Goal: Task Accomplishment & Management: Manage account settings

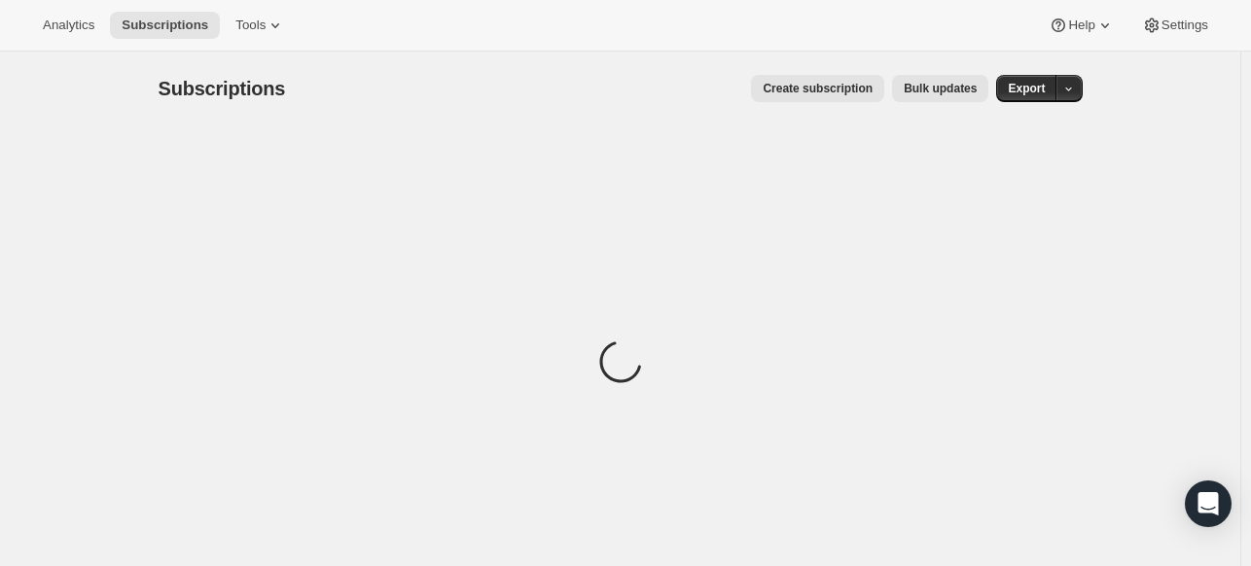
click at [235, 40] on div "Analytics Subscriptions Tools Help Settings" at bounding box center [625, 26] width 1251 height 52
click at [238, 35] on button "Tools" at bounding box center [260, 25] width 73 height 27
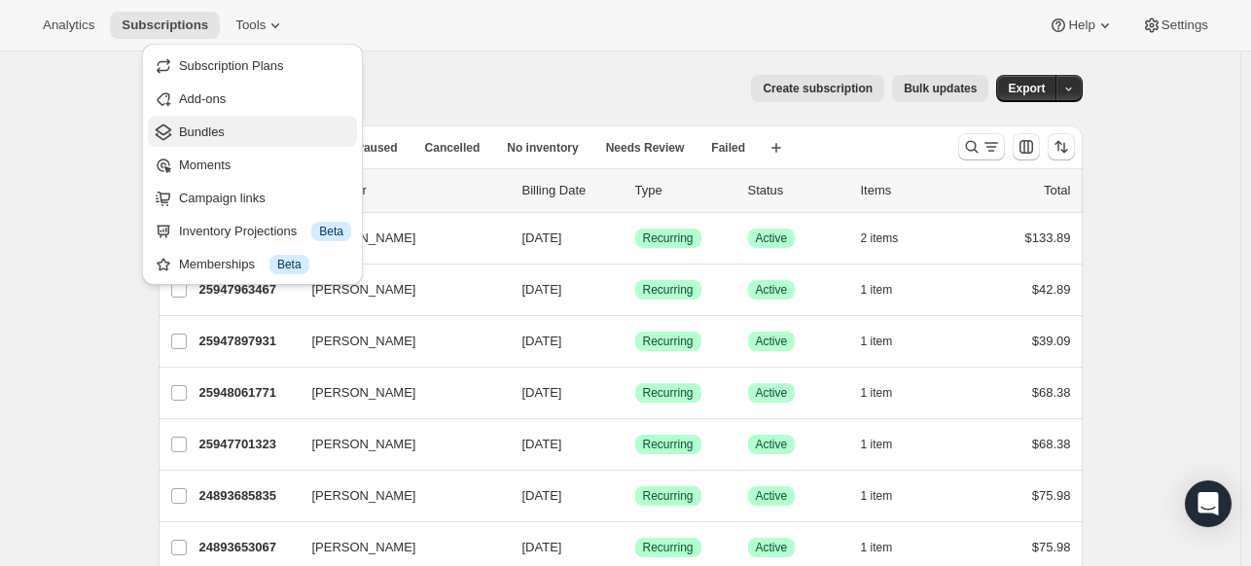
click at [251, 143] on button "Bundles" at bounding box center [252, 131] width 209 height 31
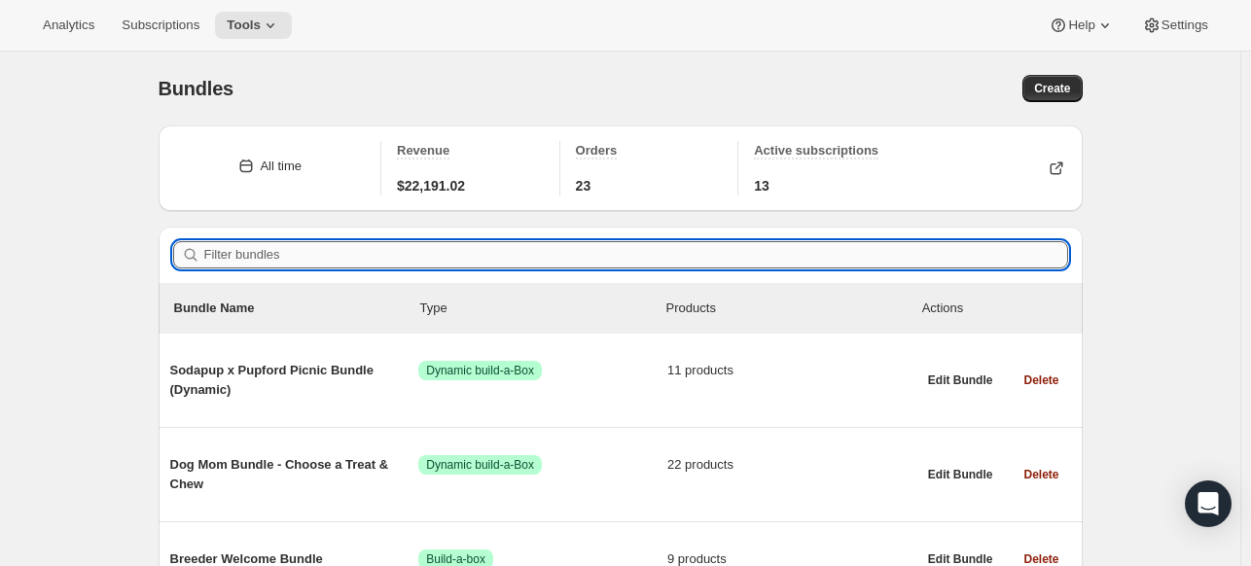
click at [720, 256] on input "Filter bundles" at bounding box center [636, 254] width 864 height 27
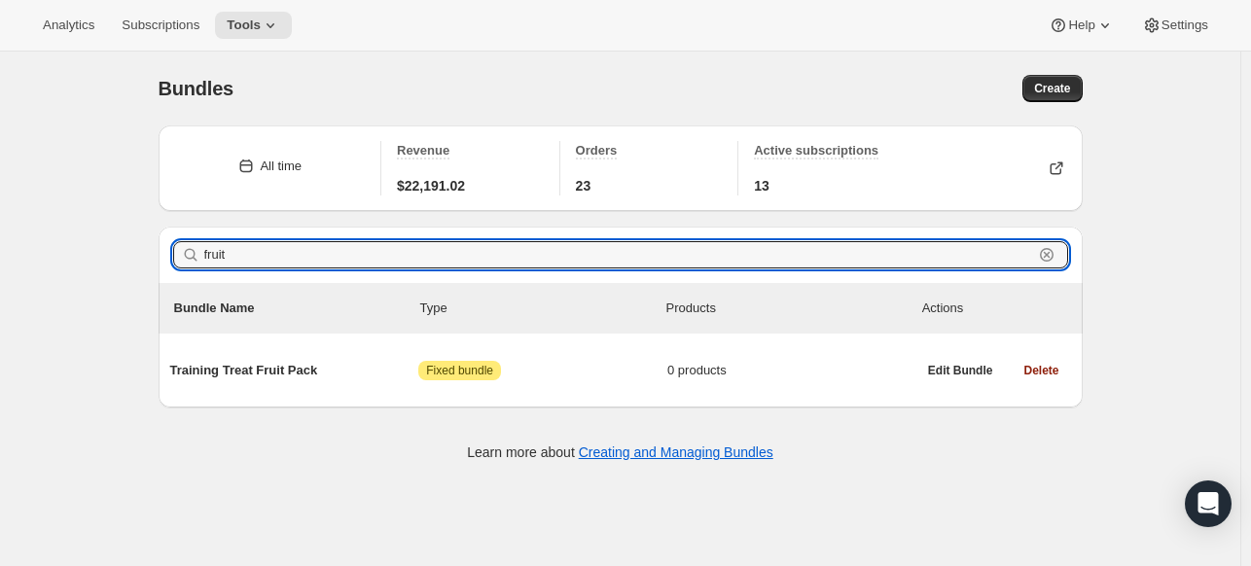
type input "fruit"
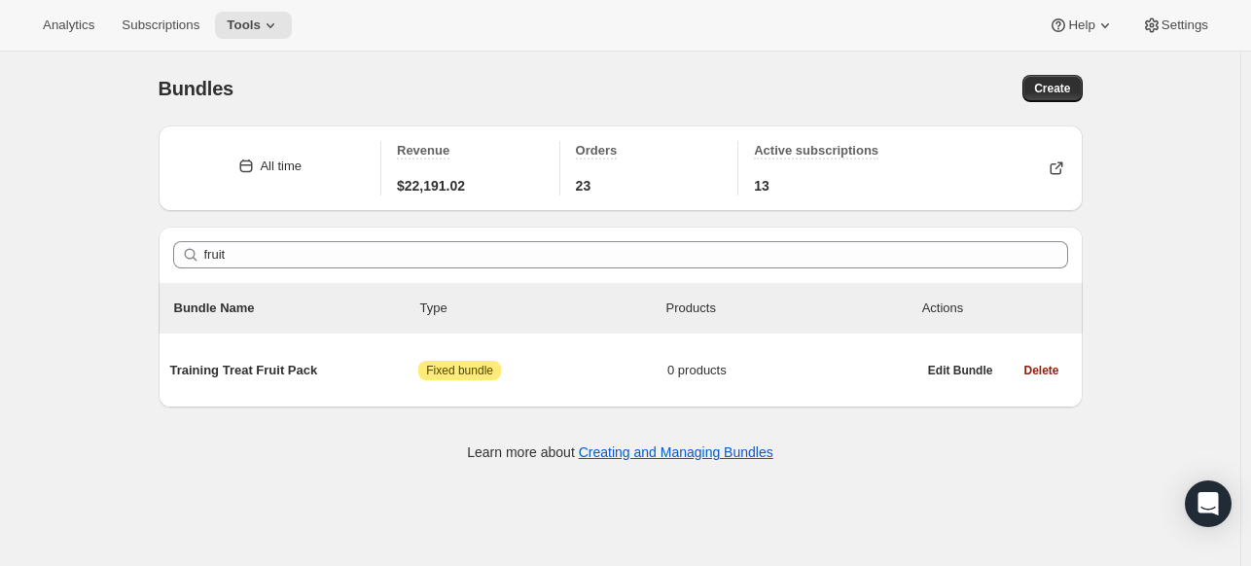
click at [614, 409] on div "All time Revenue $22,191.02 Orders 23 Active subscriptions 13 Filter bundles fr…" at bounding box center [612, 295] width 939 height 371
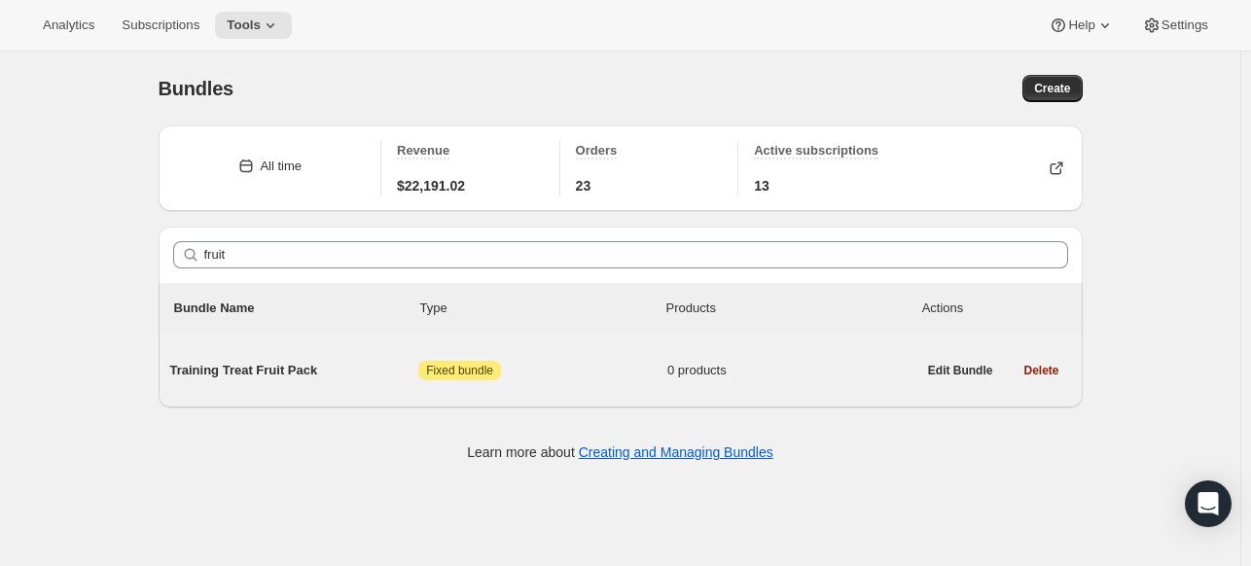
click at [617, 377] on span "Attention Fixed bundle" at bounding box center [542, 370] width 249 height 19
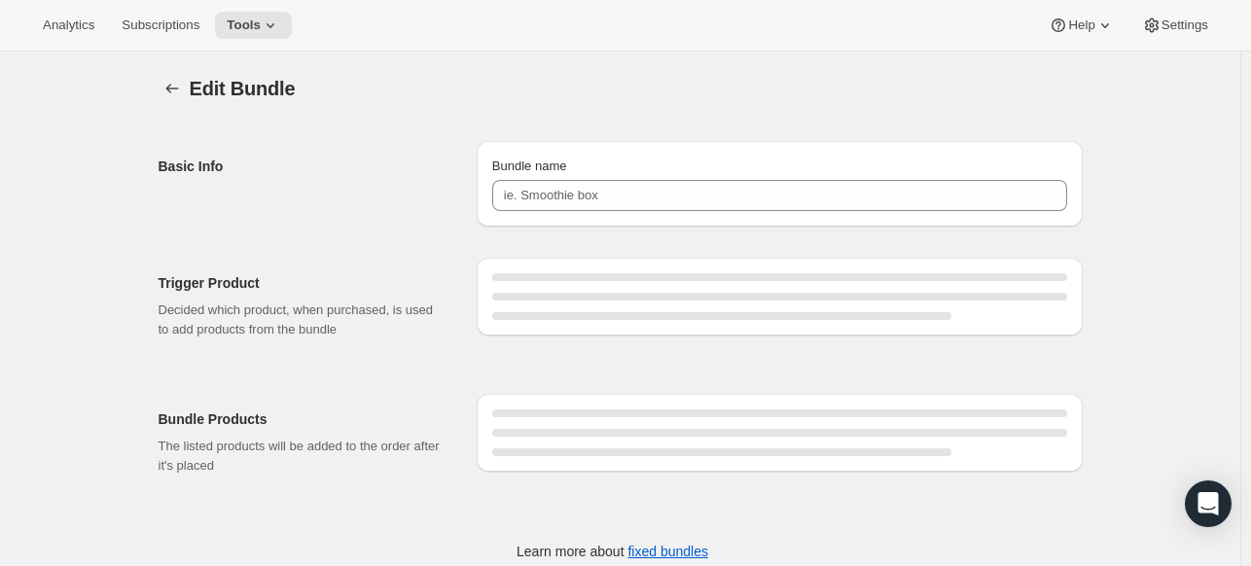
type input "Training Treat Fruit Pack"
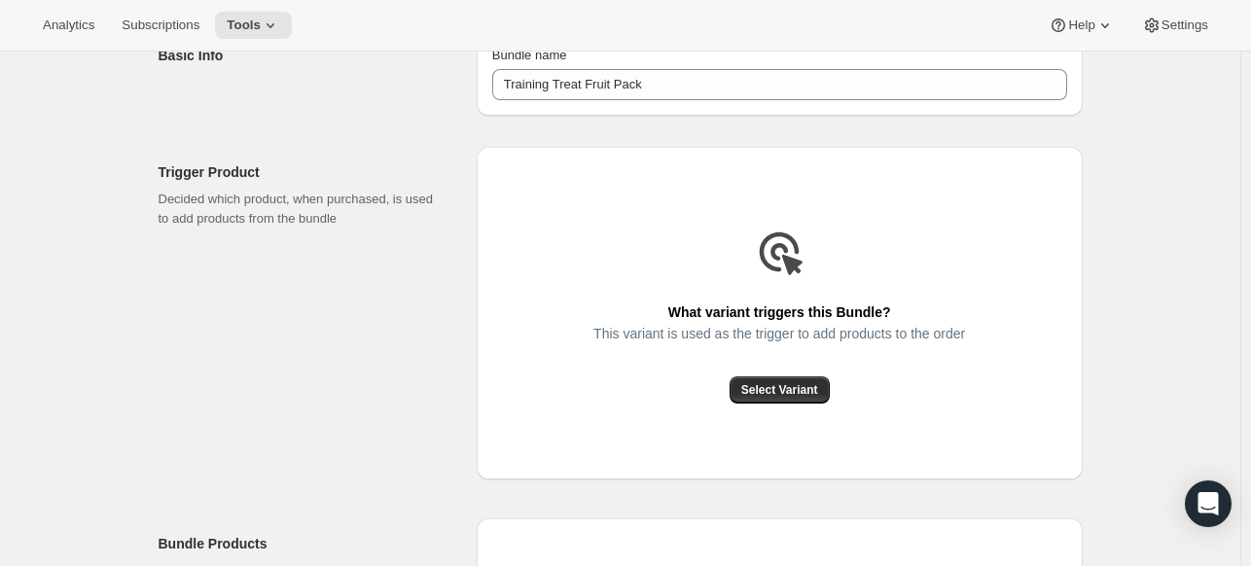
scroll to position [194, 0]
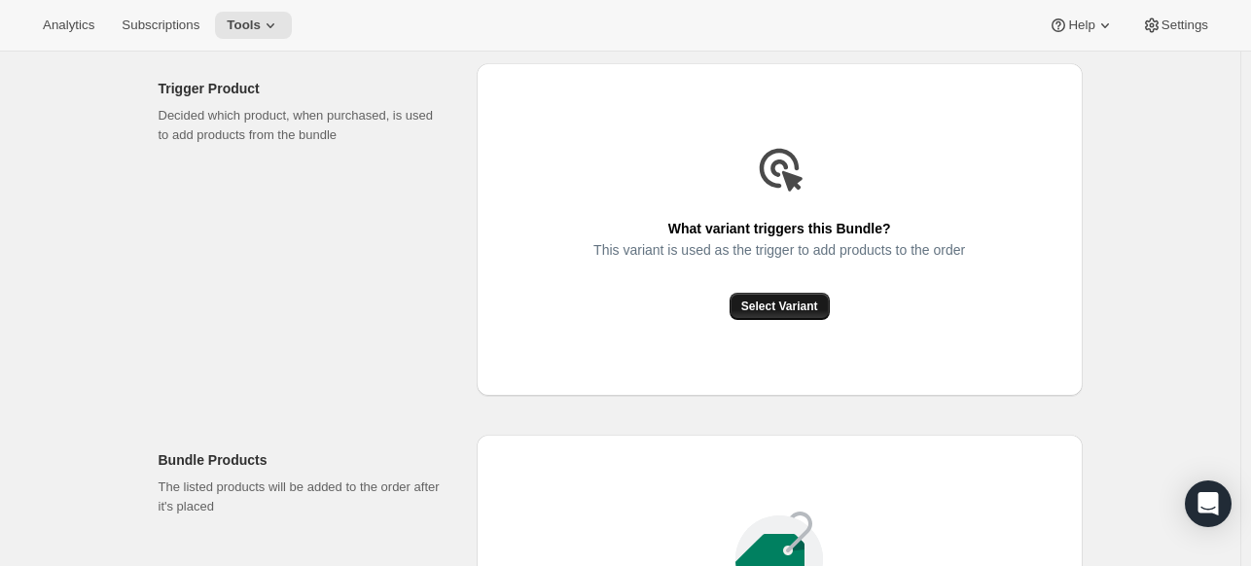
click at [781, 299] on button "Select Variant" at bounding box center [779, 306] width 100 height 27
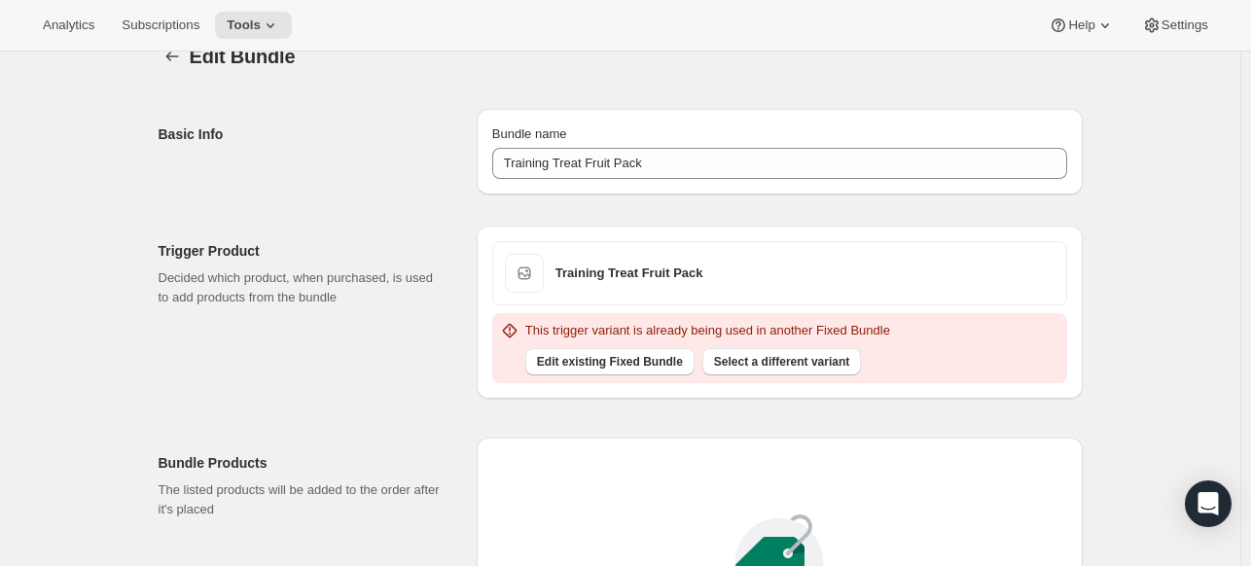
scroll to position [0, 0]
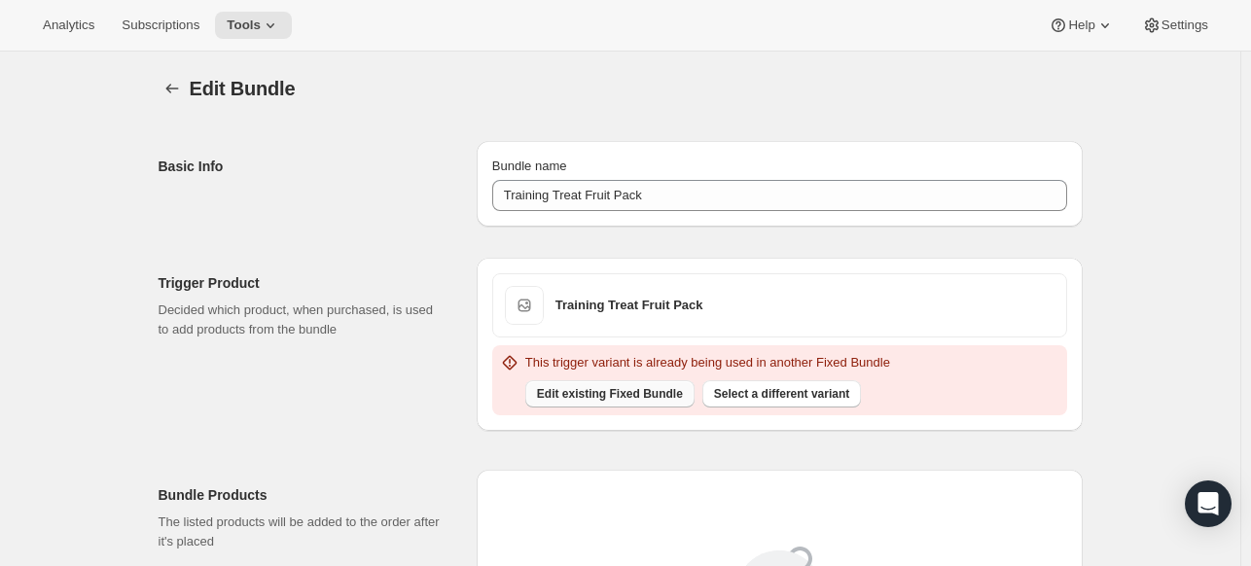
click at [644, 396] on span "Edit existing Fixed Bundle" at bounding box center [610, 394] width 146 height 16
click at [564, 386] on span "Edit existing Fixed Bundle" at bounding box center [610, 394] width 146 height 16
click at [159, 86] on div "Edit Bundle. This page is ready Edit Bundle Basic Info Bundle name Training Tre…" at bounding box center [620, 506] width 971 height 908
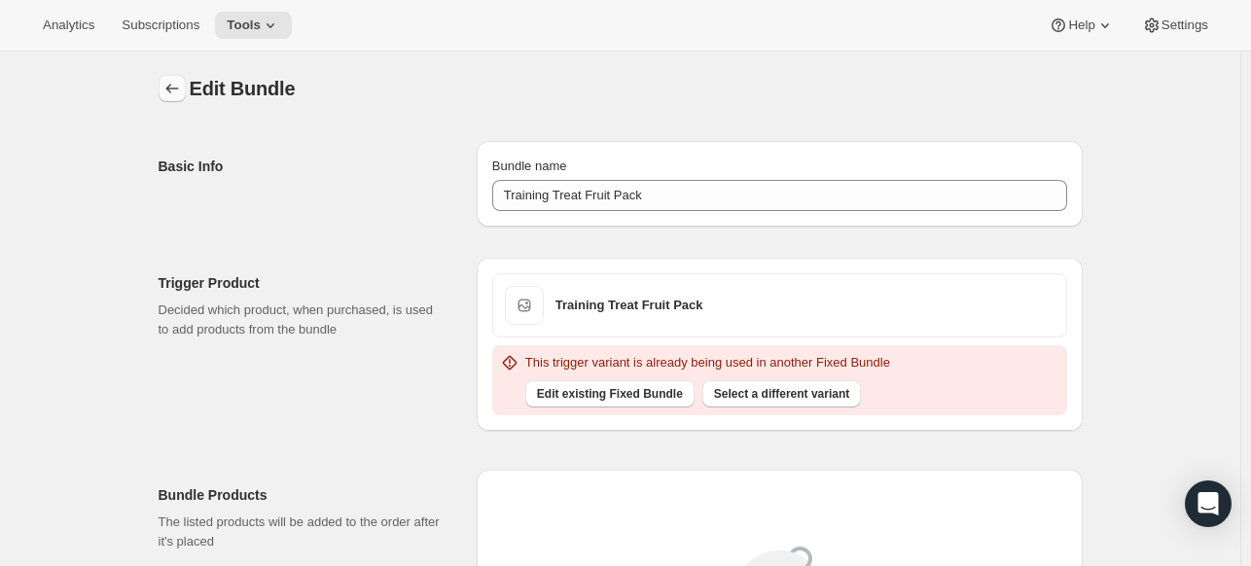
click at [181, 95] on icon "Bundles" at bounding box center [171, 88] width 19 height 19
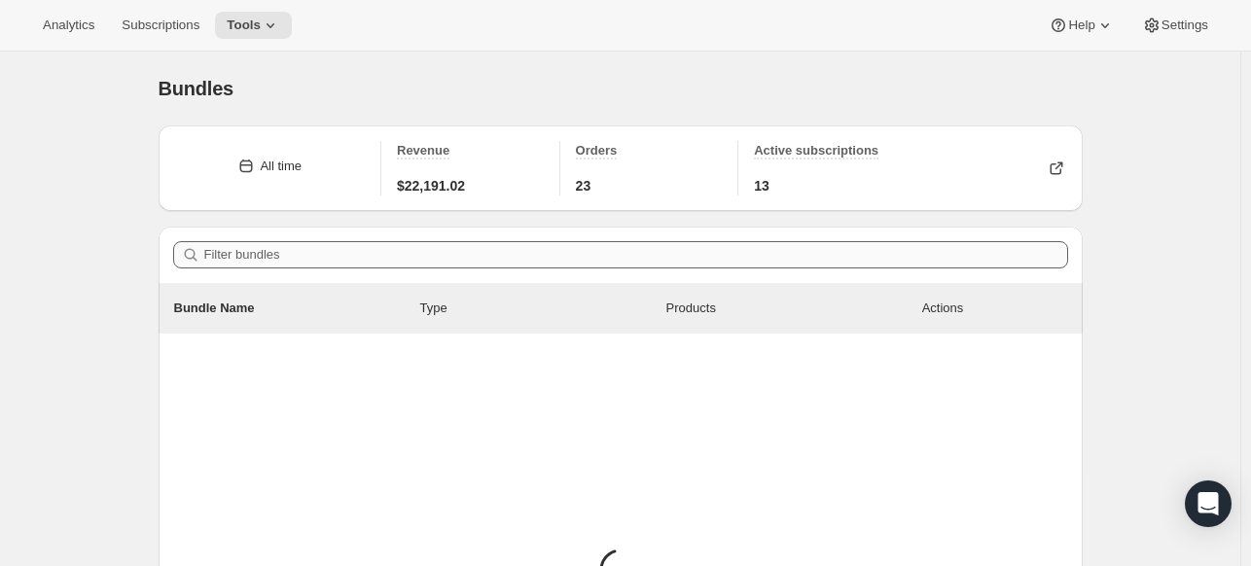
click at [401, 274] on div "Filter bundles" at bounding box center [621, 255] width 924 height 56
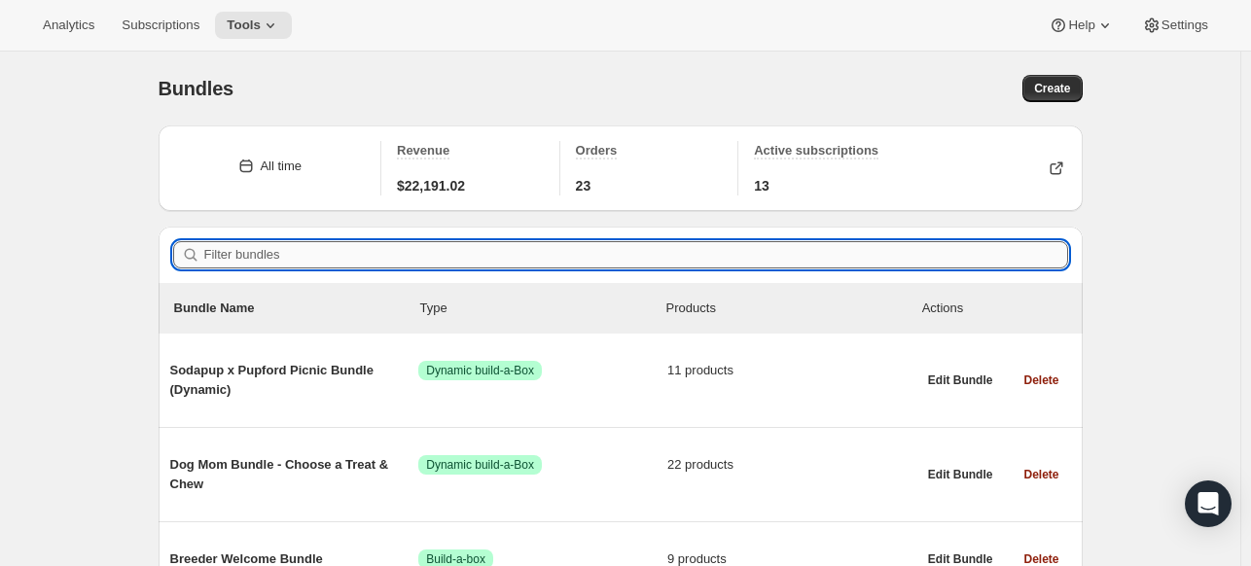
click at [400, 257] on input "Filter bundles" at bounding box center [636, 254] width 864 height 27
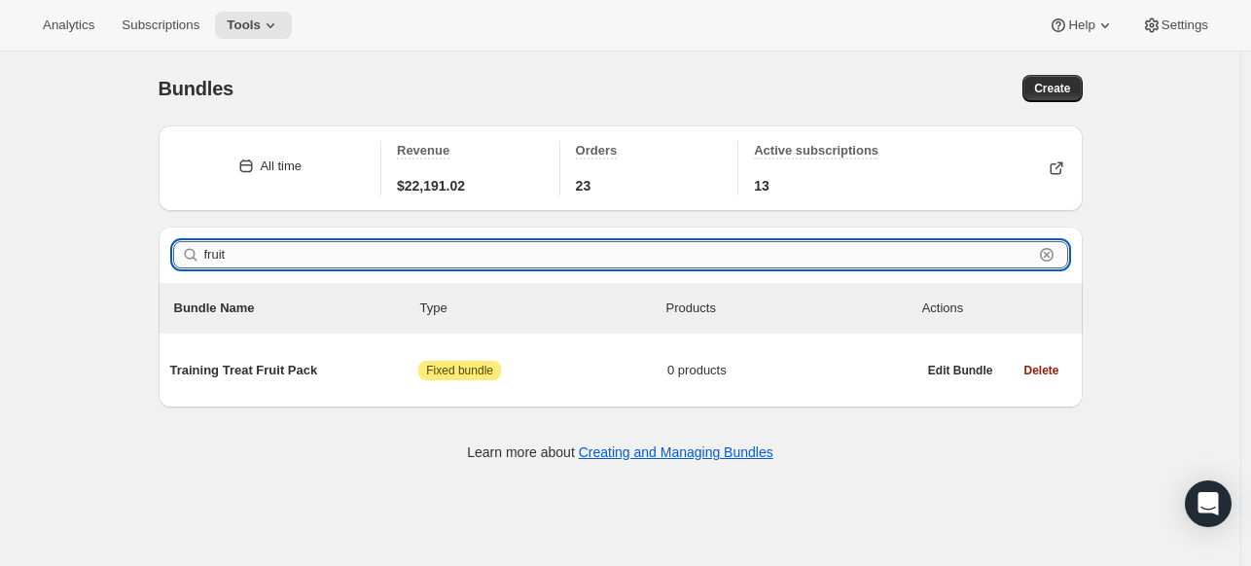
click at [402, 250] on input "fruit" at bounding box center [618, 254] width 829 height 27
click at [359, 250] on input "fruit" at bounding box center [618, 254] width 829 height 27
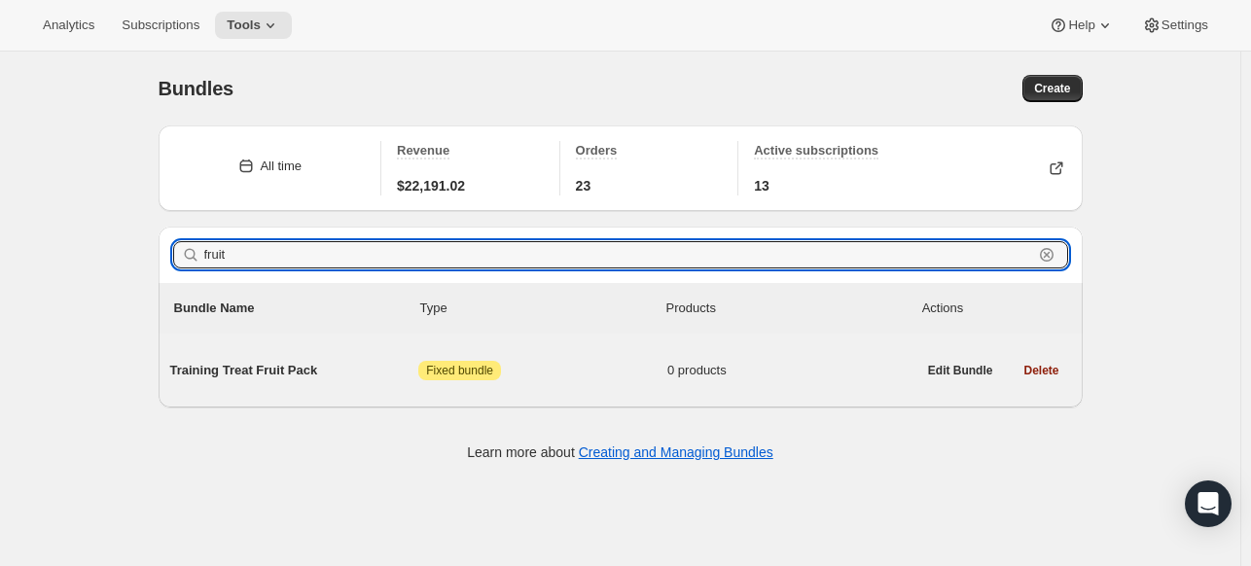
type input "fruit"
click at [626, 378] on span "Attention Fixed bundle" at bounding box center [542, 370] width 249 height 19
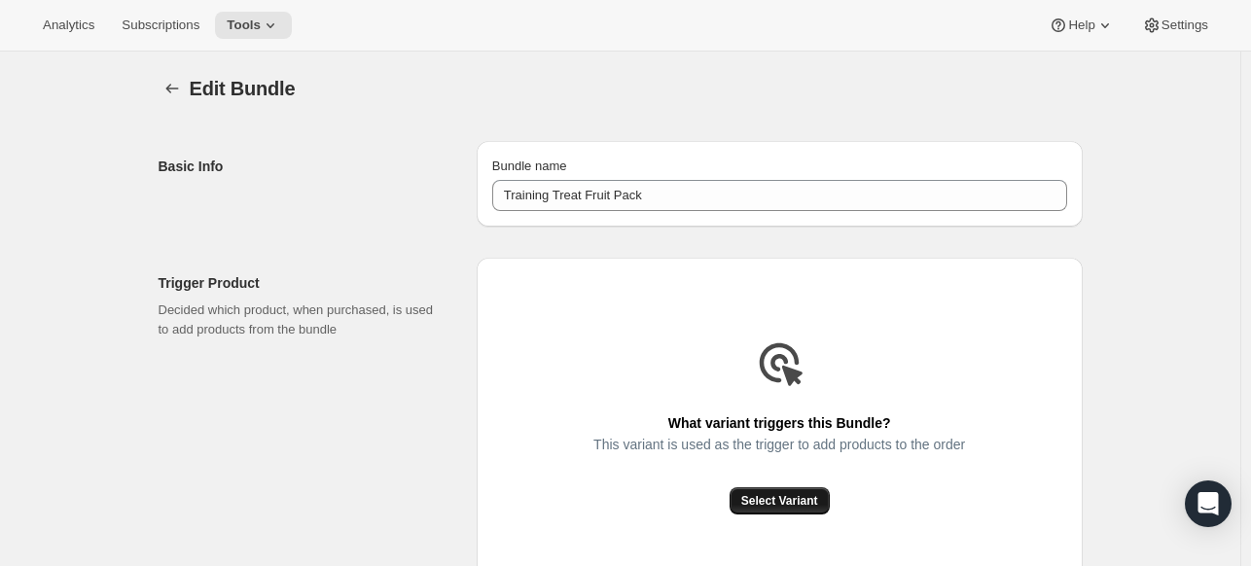
click at [816, 507] on span "Select Variant" at bounding box center [779, 501] width 77 height 16
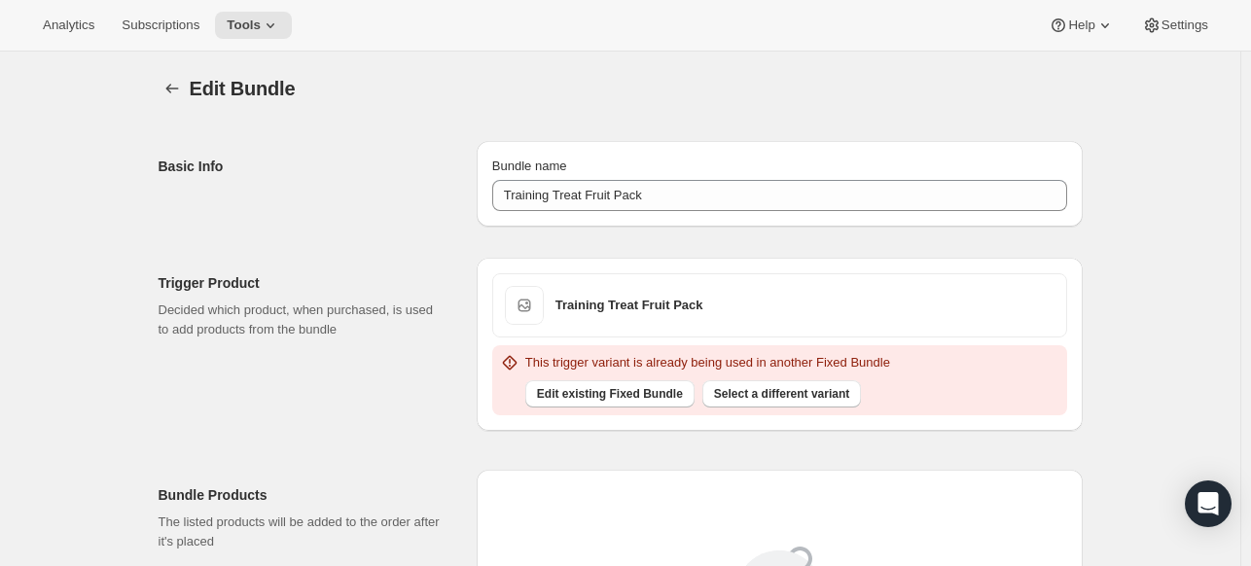
scroll to position [194, 0]
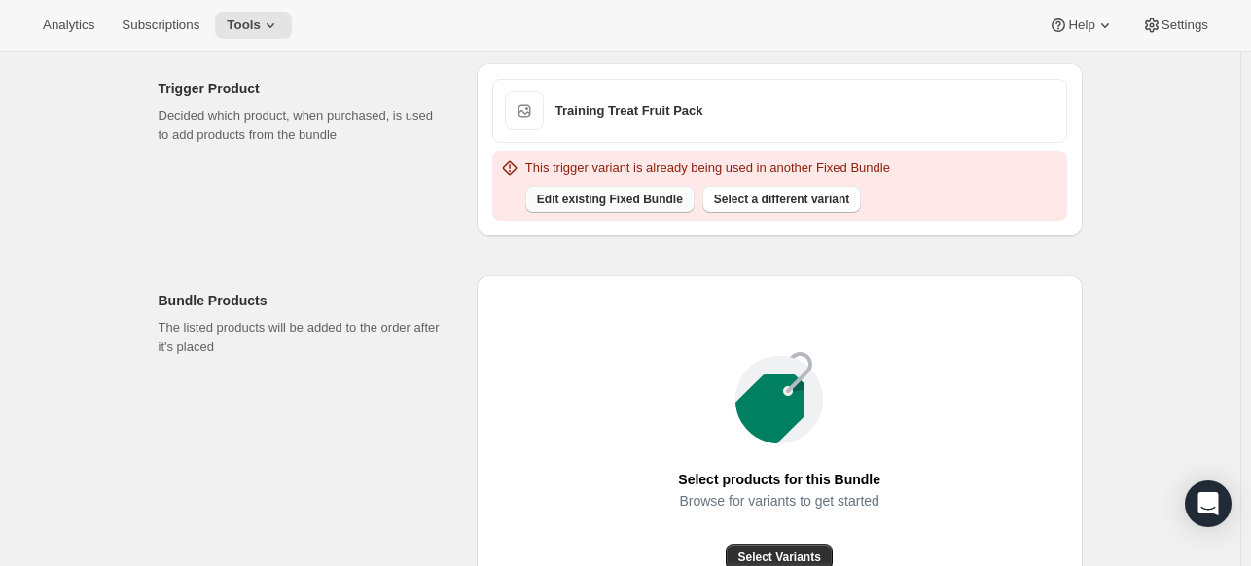
click at [553, 198] on span "Edit existing Fixed Bundle" at bounding box center [610, 200] width 146 height 16
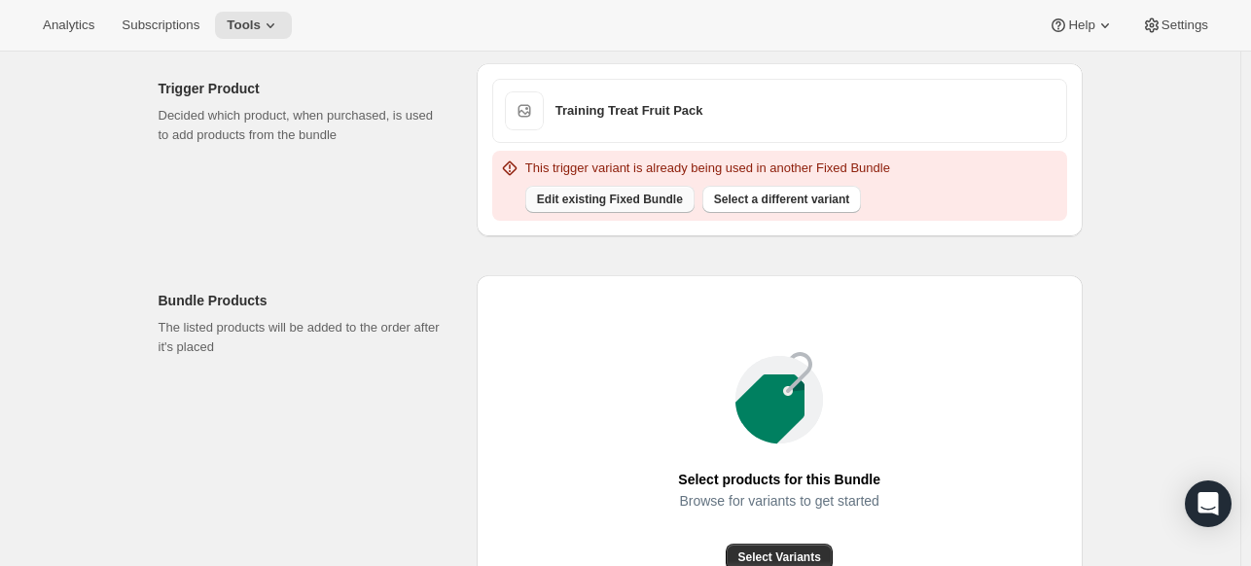
click at [553, 198] on span "Edit existing Fixed Bundle" at bounding box center [610, 200] width 146 height 16
click at [553, 199] on span "Edit existing Fixed Bundle" at bounding box center [610, 200] width 146 height 16
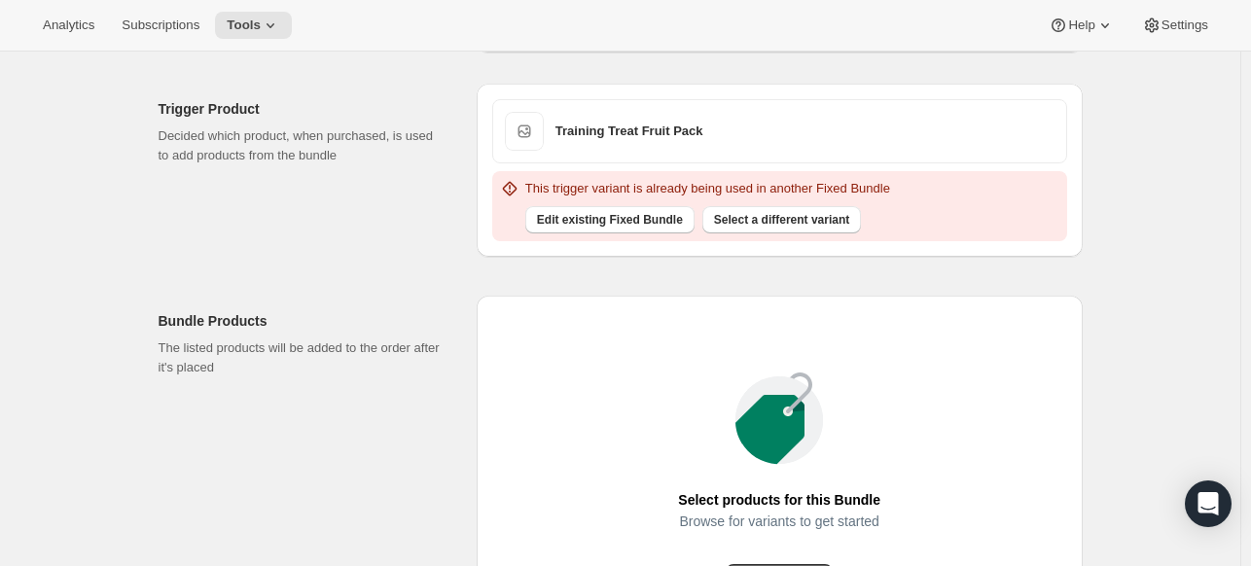
scroll to position [0, 0]
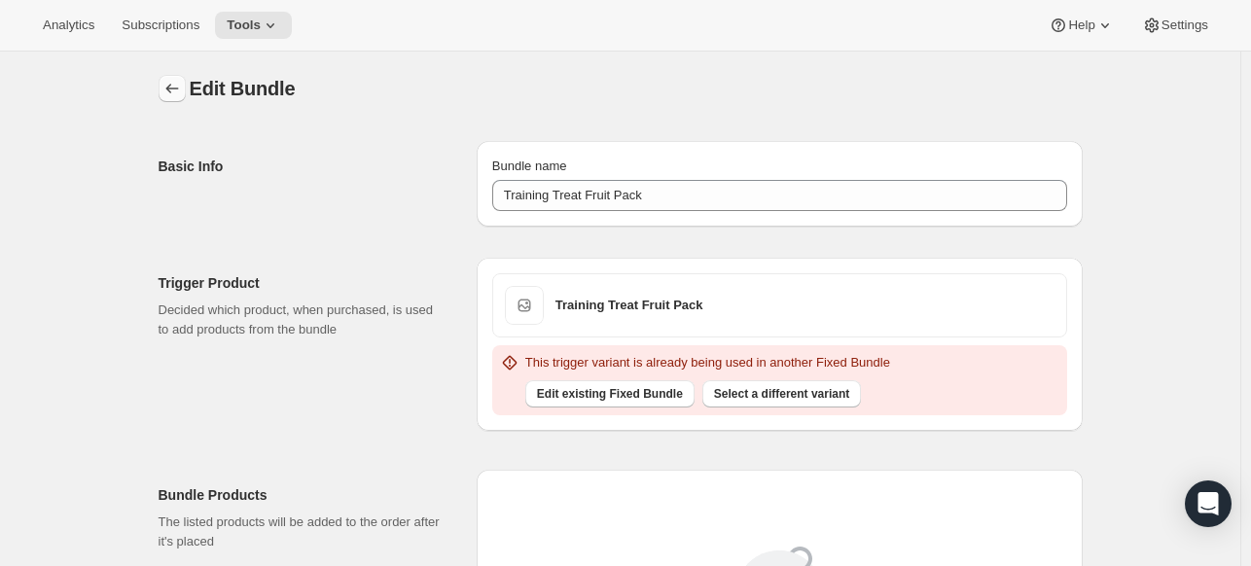
click at [175, 81] on icon "Bundles" at bounding box center [171, 88] width 19 height 19
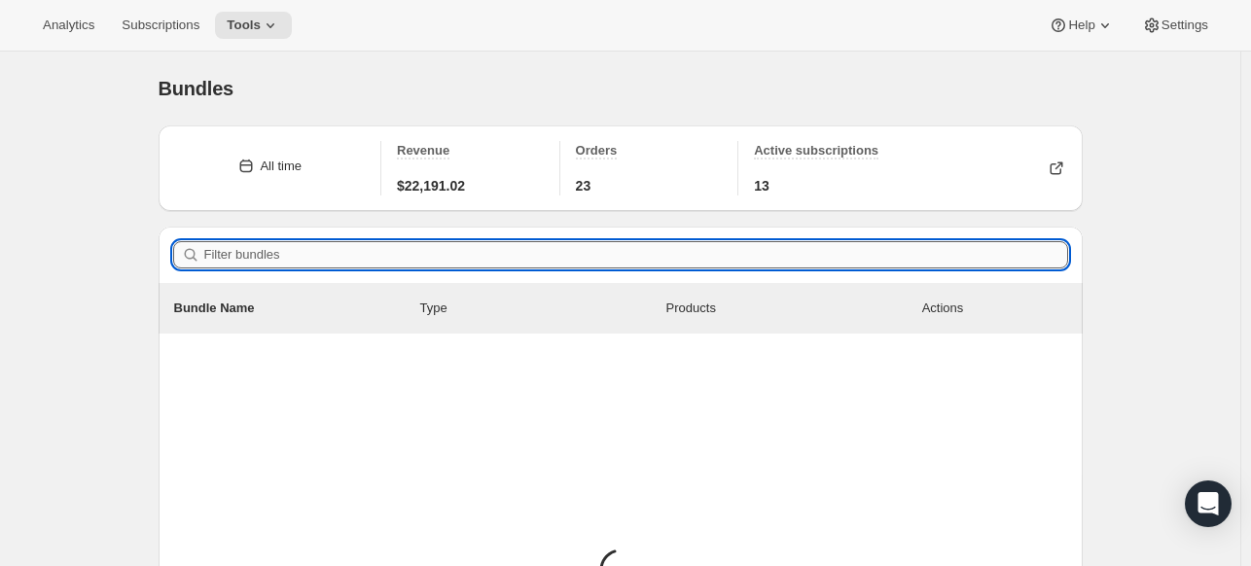
click at [325, 265] on input "Filter bundles" at bounding box center [636, 254] width 864 height 27
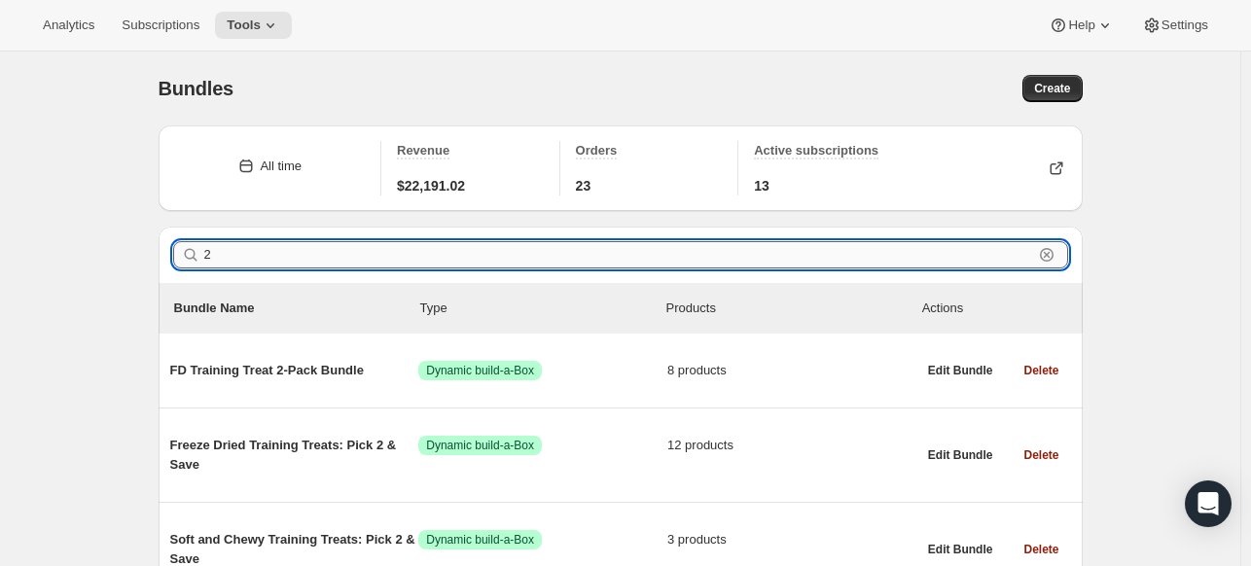
click at [530, 264] on input "2" at bounding box center [618, 254] width 829 height 27
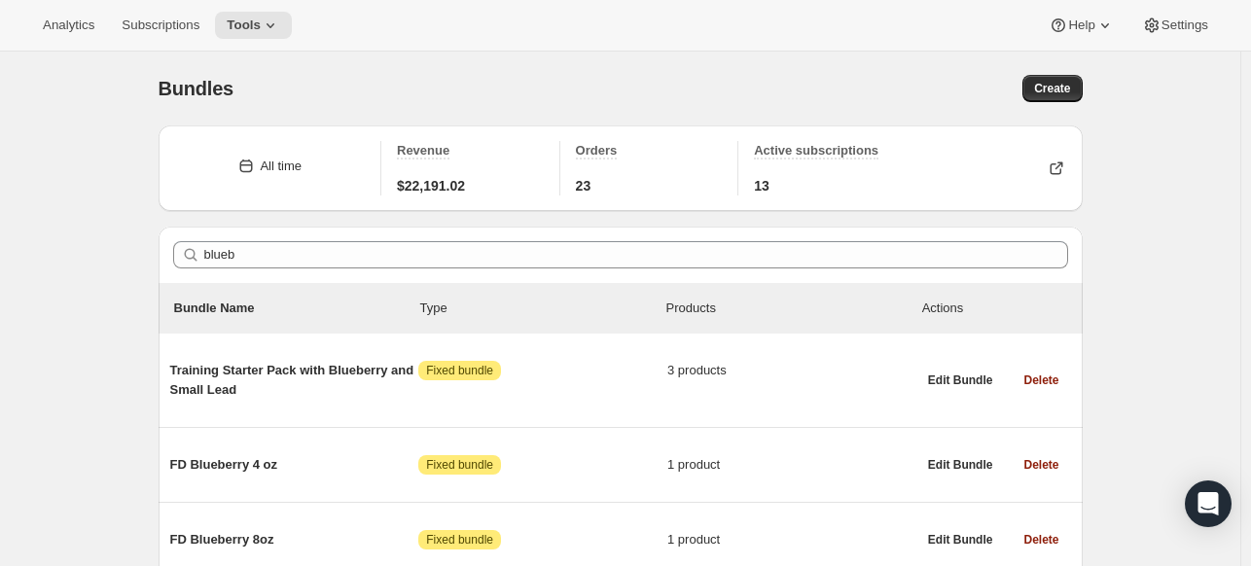
click at [317, 267] on div "Filter bundles blueb Clear" at bounding box center [621, 255] width 924 height 56
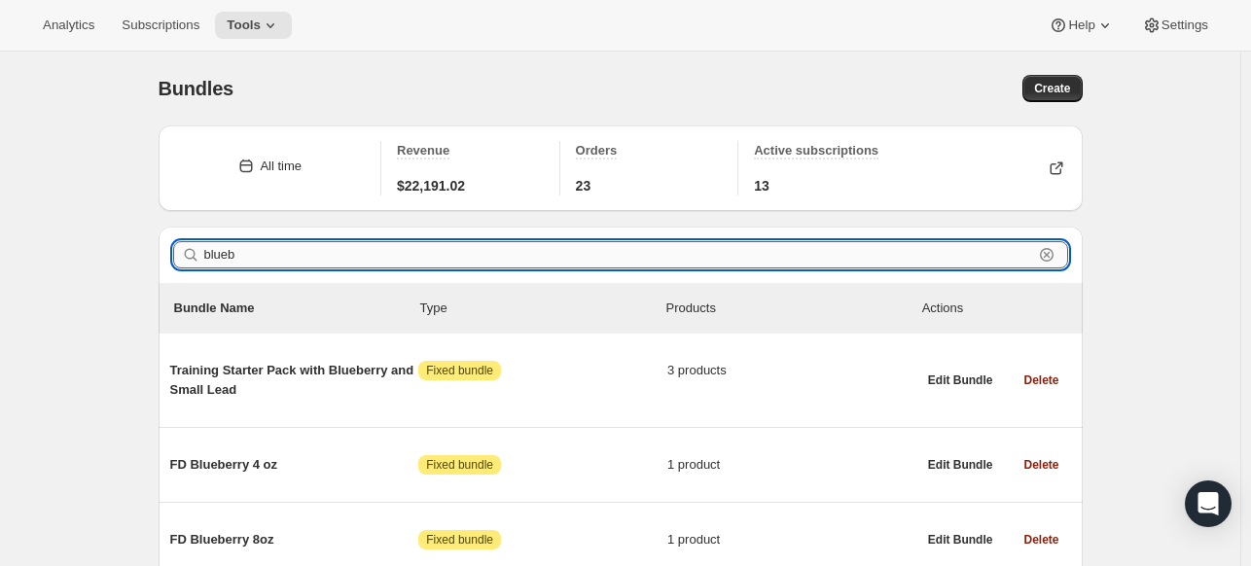
click at [318, 254] on input "blueb" at bounding box center [618, 254] width 829 height 27
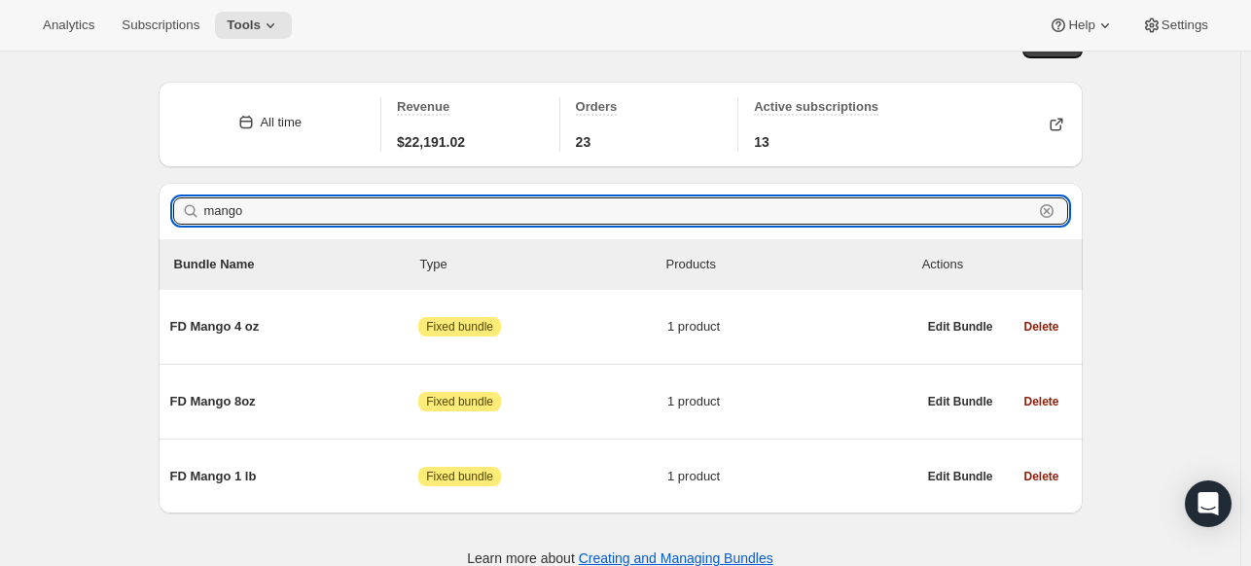
scroll to position [65, 0]
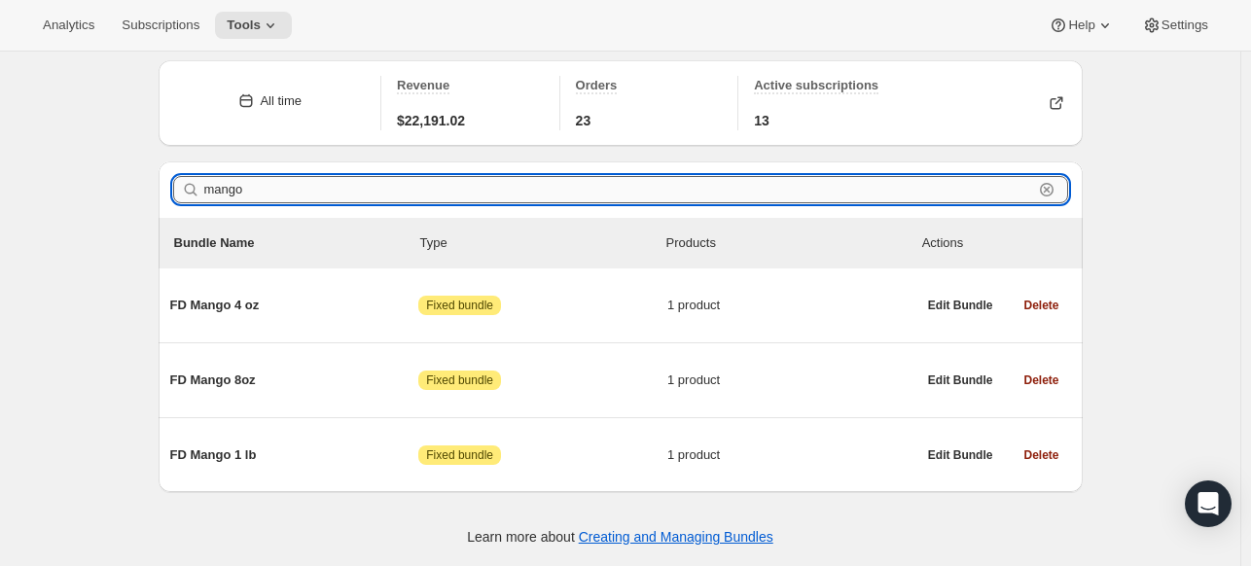
click at [308, 193] on input "mango" at bounding box center [618, 189] width 829 height 27
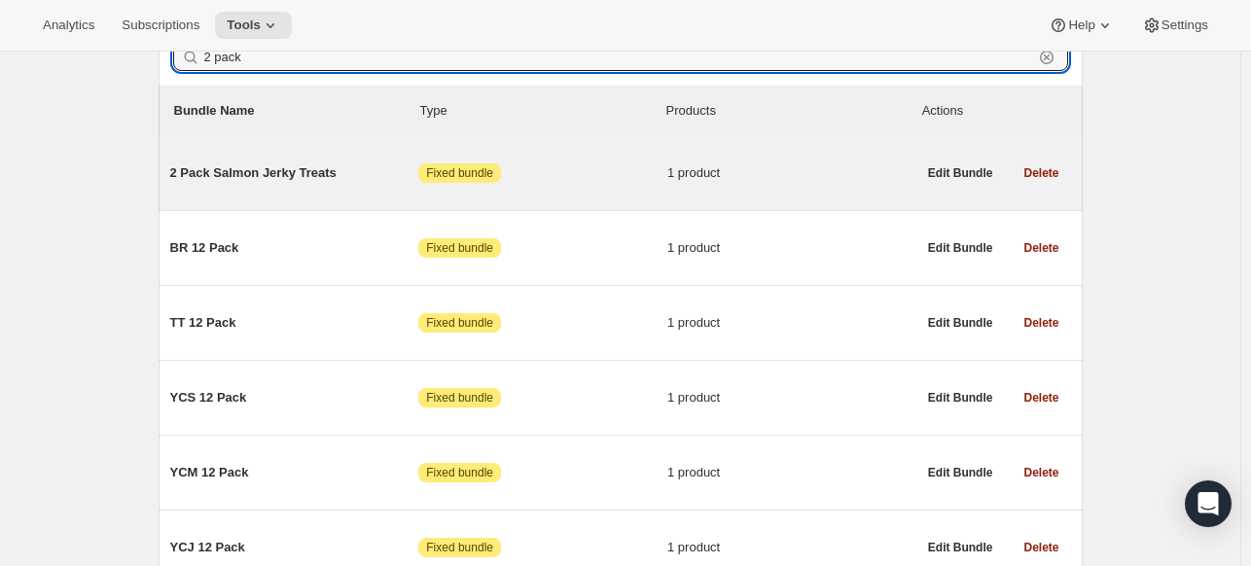
scroll to position [0, 0]
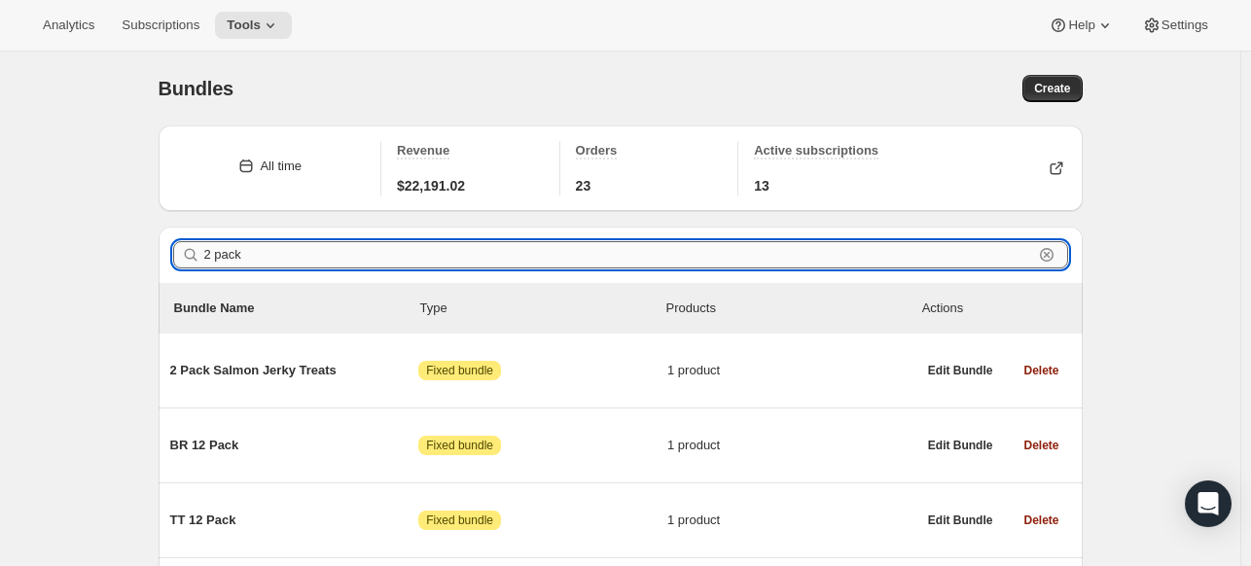
click at [630, 256] on input "2 pack" at bounding box center [618, 254] width 829 height 27
click at [630, 258] on input "2 pack" at bounding box center [618, 254] width 829 height 27
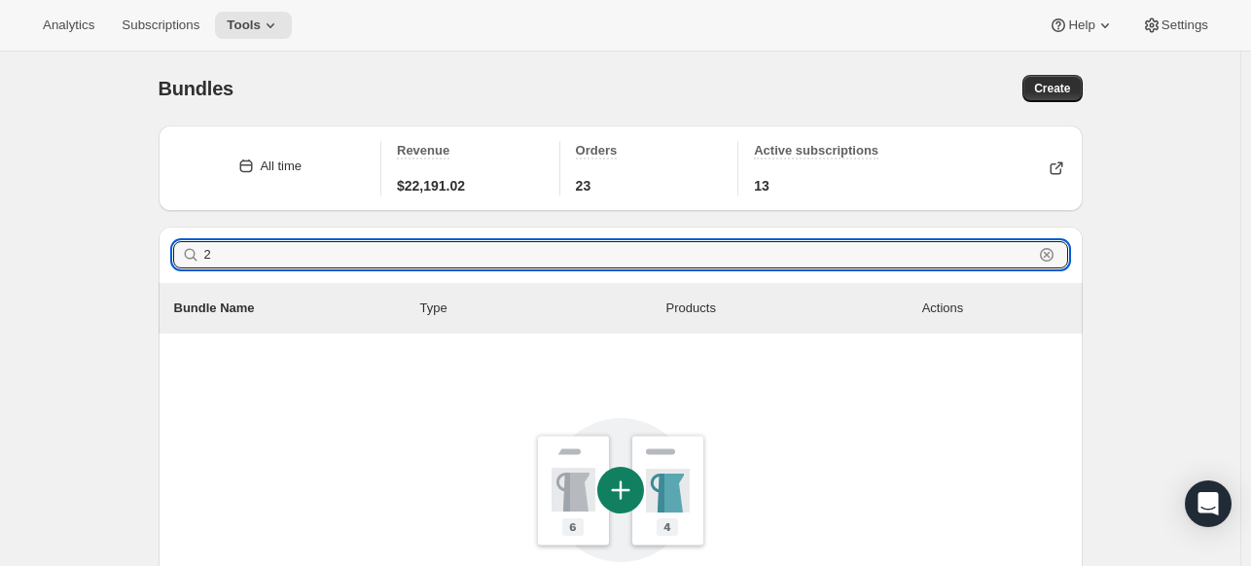
type input "2"
type input "f"
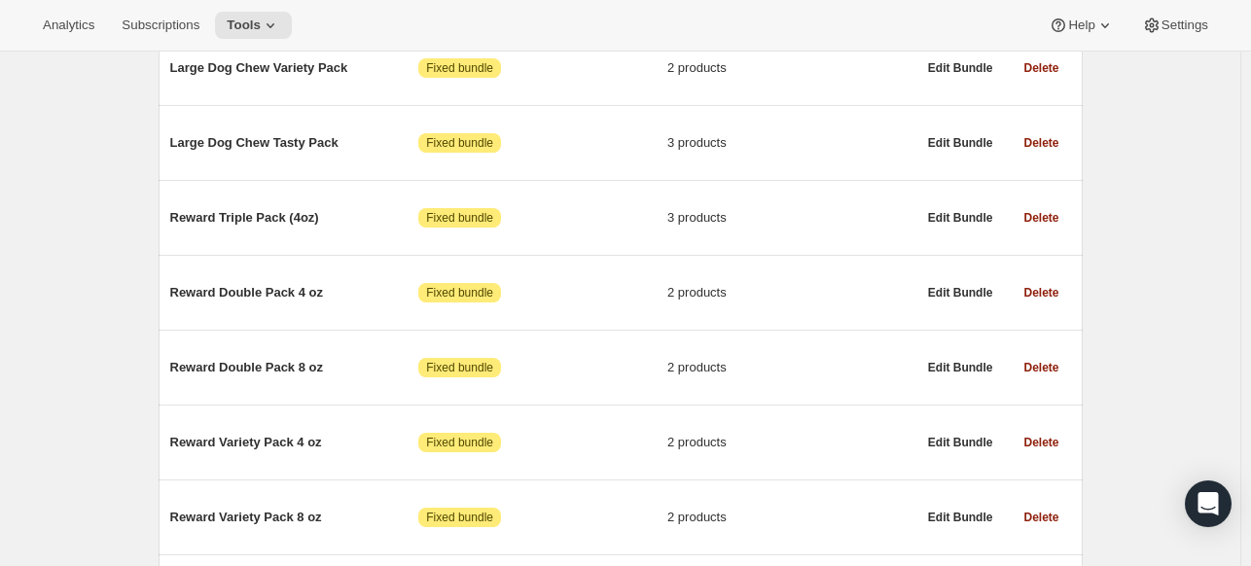
scroll to position [4862, 0]
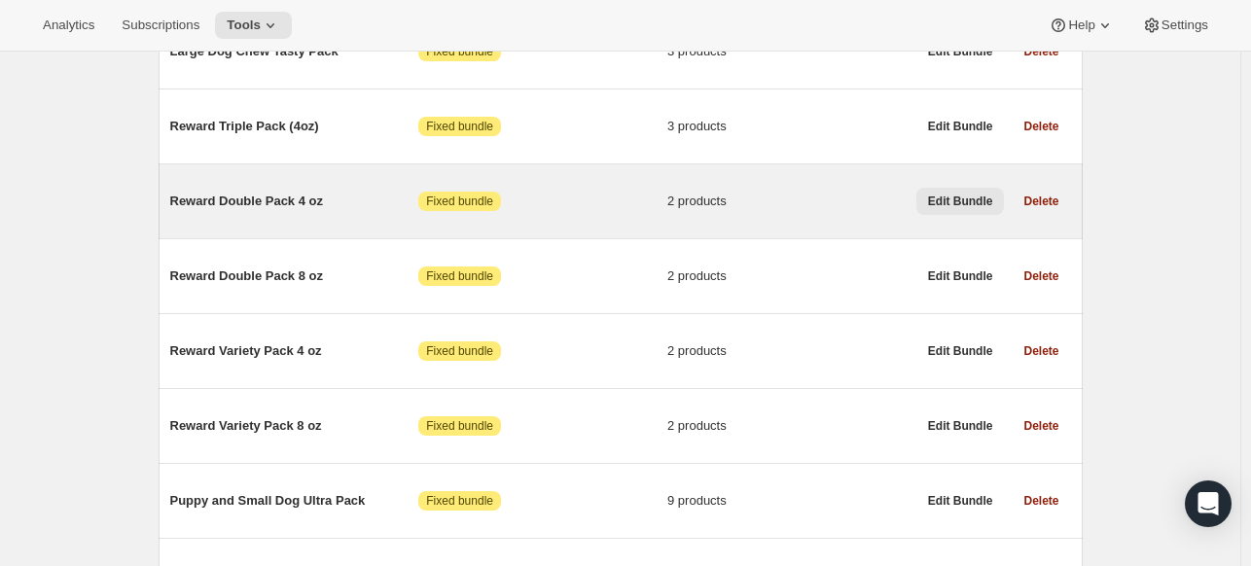
drag, startPoint x: 288, startPoint y: 200, endPoint x: 980, endPoint y: 187, distance: 692.5
click at [980, 194] on span "Edit Bundle" at bounding box center [960, 202] width 65 height 16
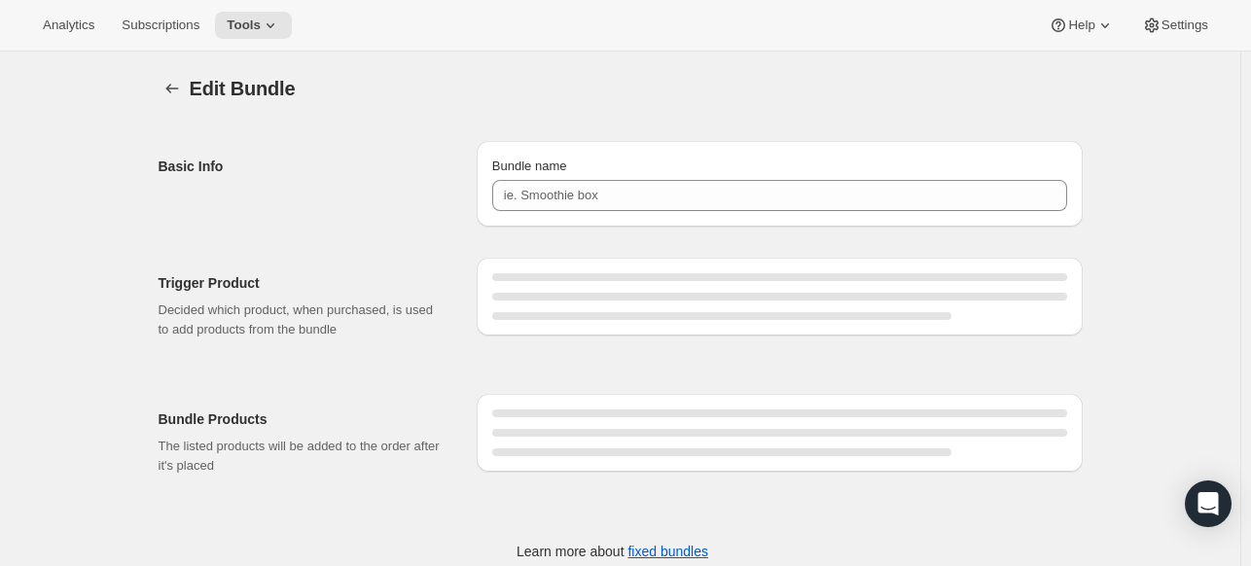
type input "Reward Double Pack 4 oz"
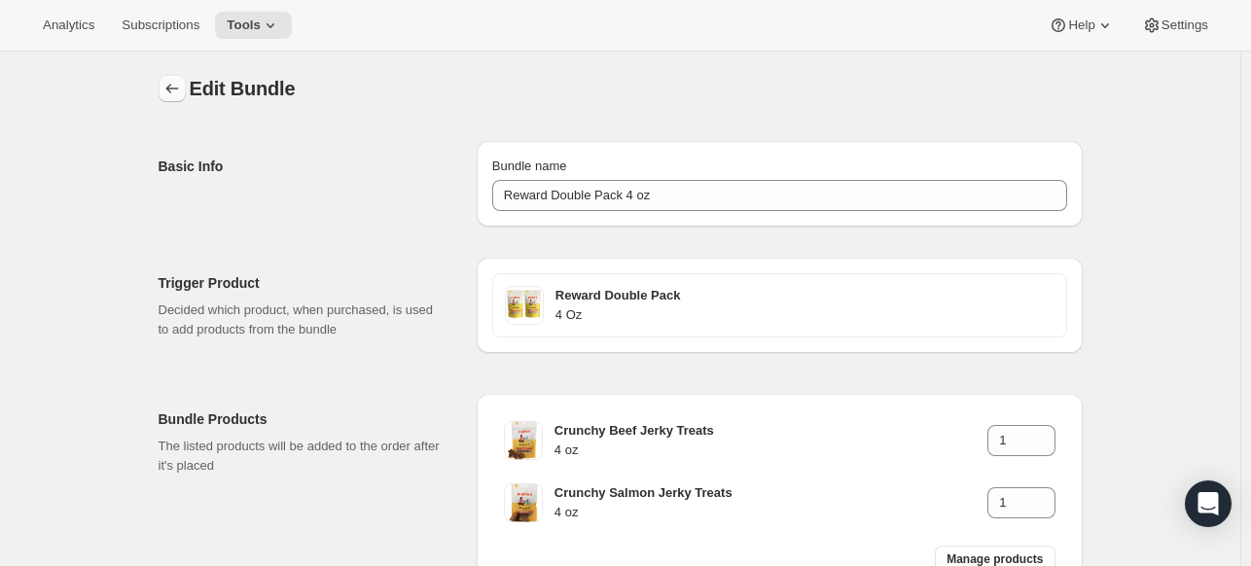
click at [179, 81] on icon "Bundles" at bounding box center [171, 88] width 19 height 19
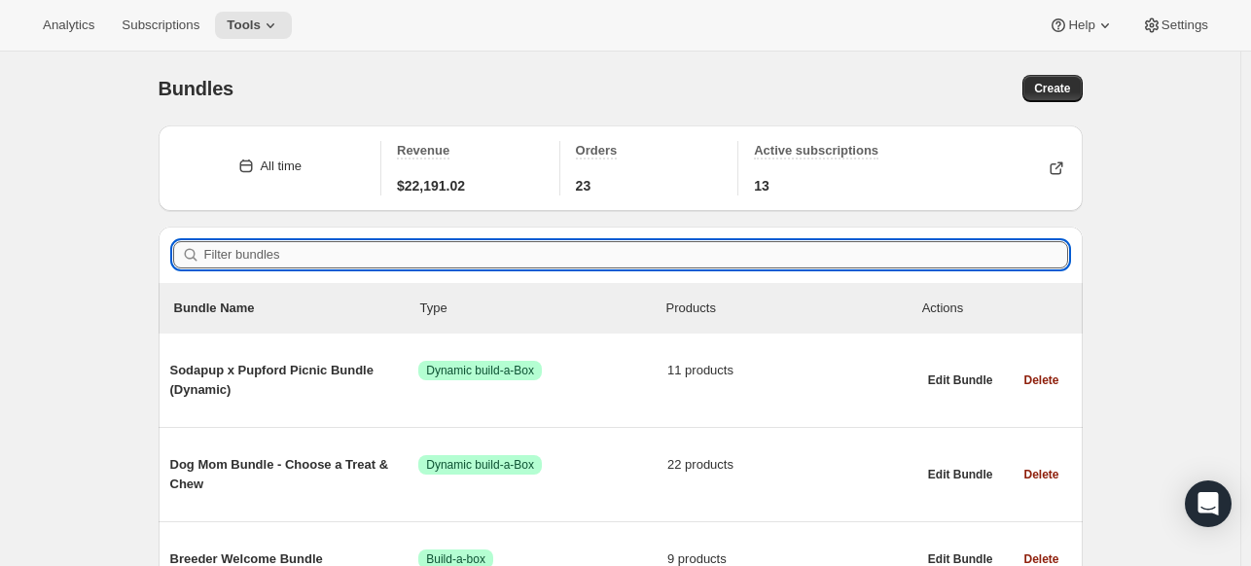
click at [251, 243] on input "Filter bundles" at bounding box center [636, 254] width 864 height 27
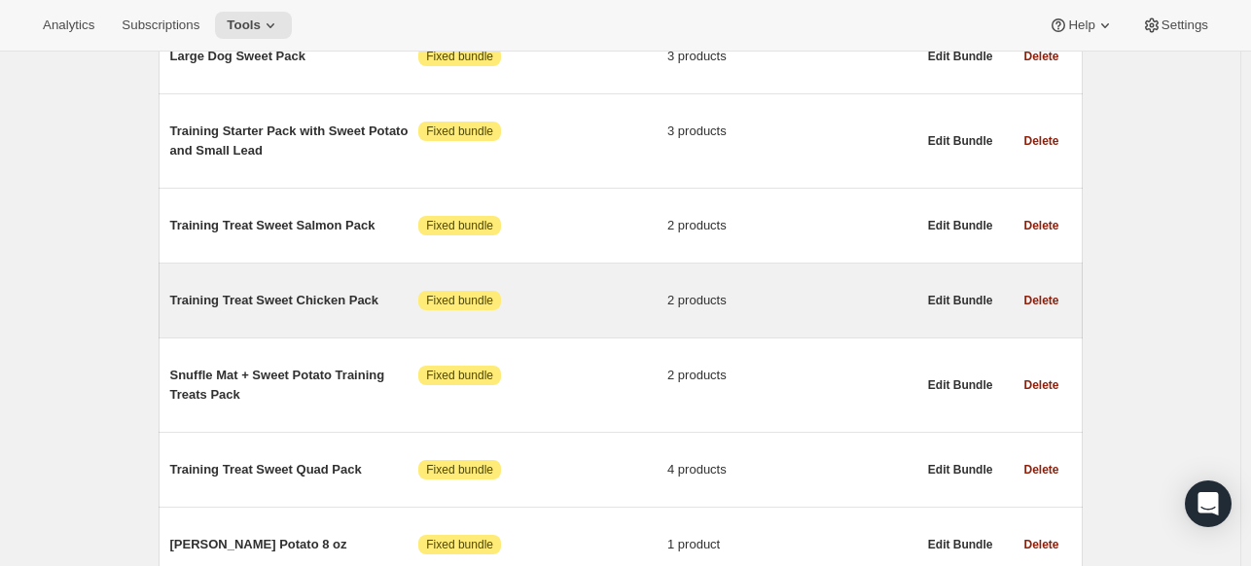
scroll to position [259, 0]
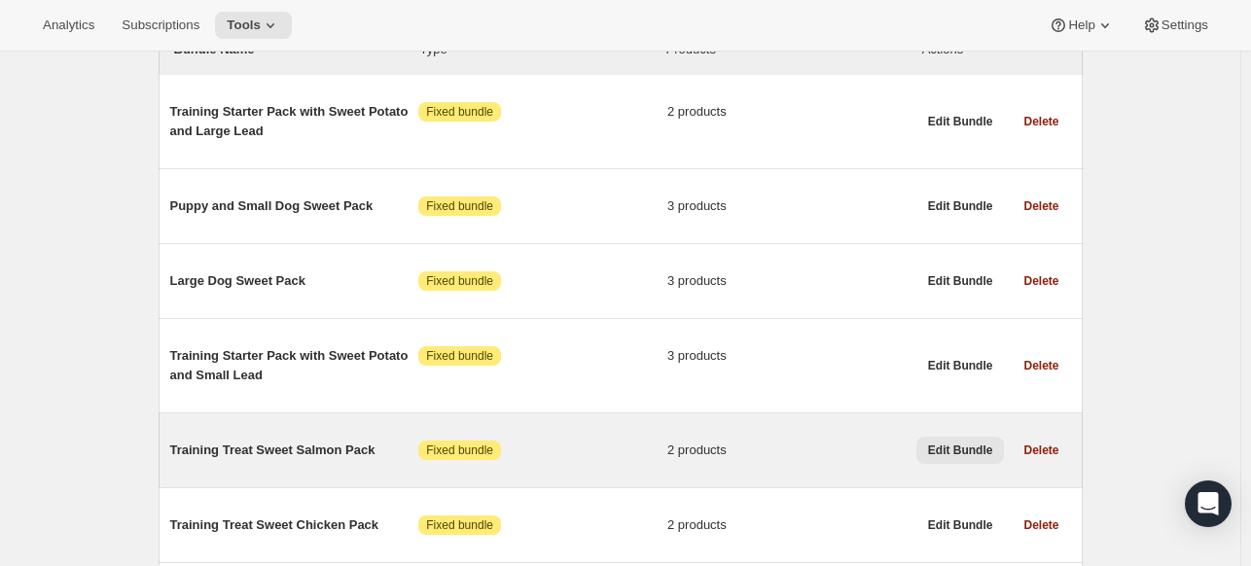
type input "sweet"
click at [971, 450] on span "Edit Bundle" at bounding box center [960, 450] width 65 height 16
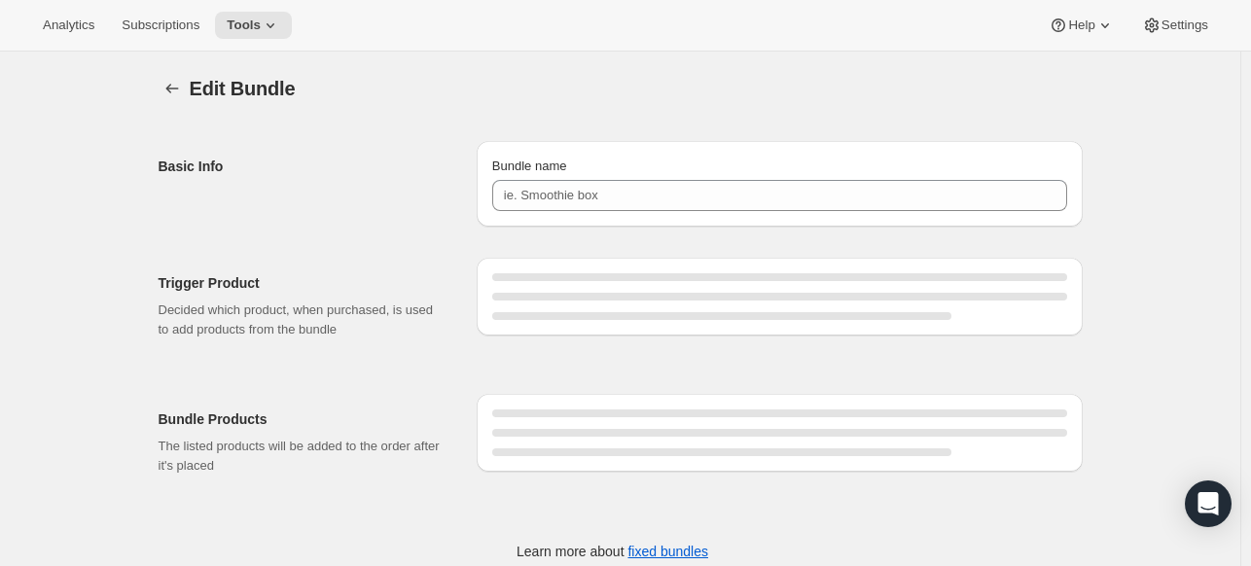
type input "Training Treat Sweet Salmon Pack"
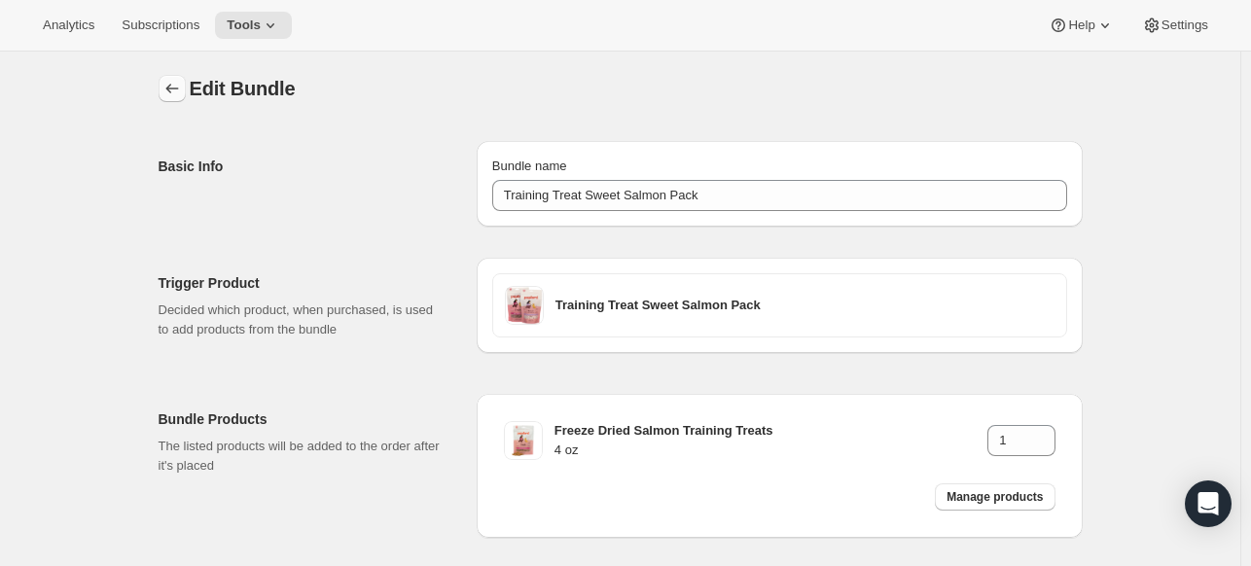
click at [177, 81] on icon "Bundles" at bounding box center [171, 88] width 19 height 19
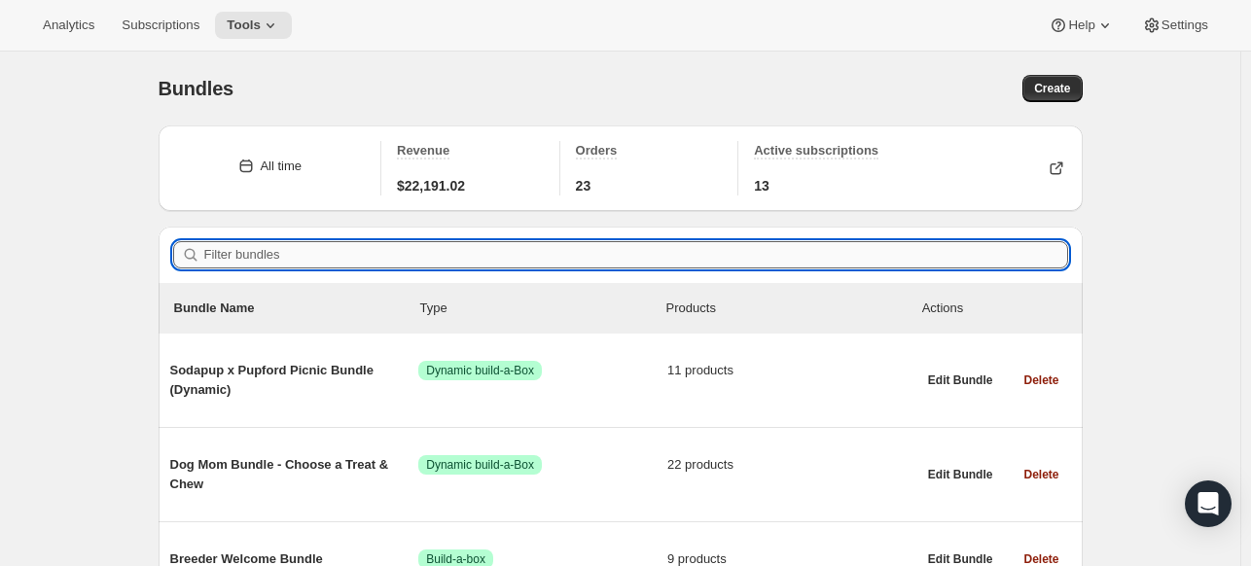
click at [539, 261] on input "Filter bundles" at bounding box center [636, 254] width 864 height 27
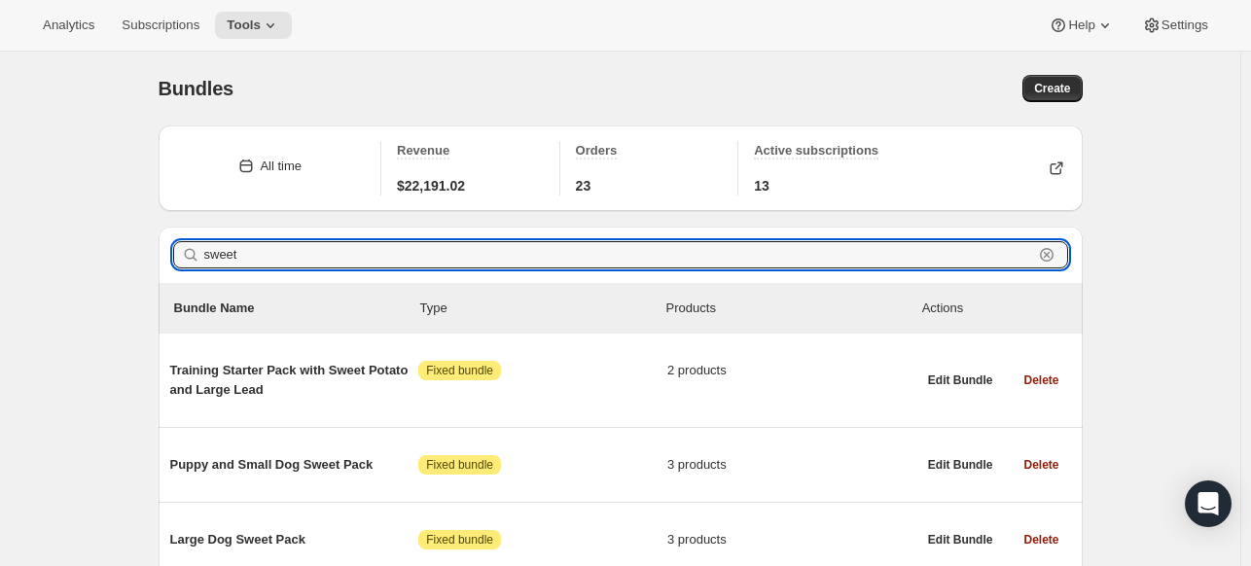
type input "sweet"
click at [1048, 249] on icon "button" at bounding box center [1047, 255] width 14 height 14
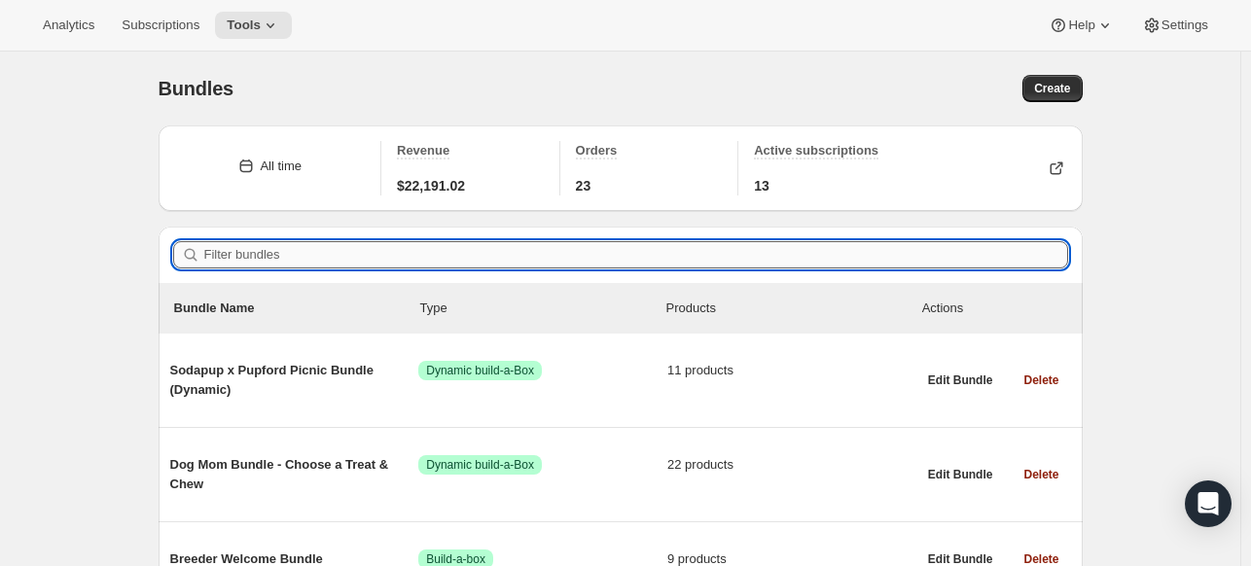
click at [544, 261] on input "Filter bundles" at bounding box center [636, 254] width 864 height 27
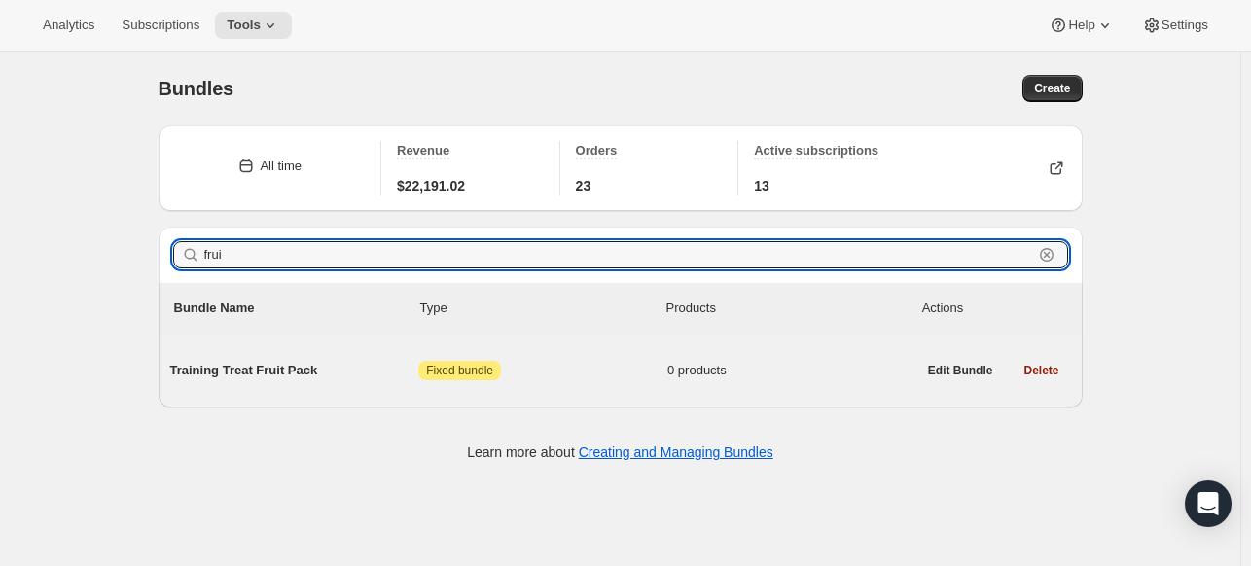
type input "frui"
click at [623, 369] on span "Attention Fixed bundle" at bounding box center [542, 370] width 249 height 19
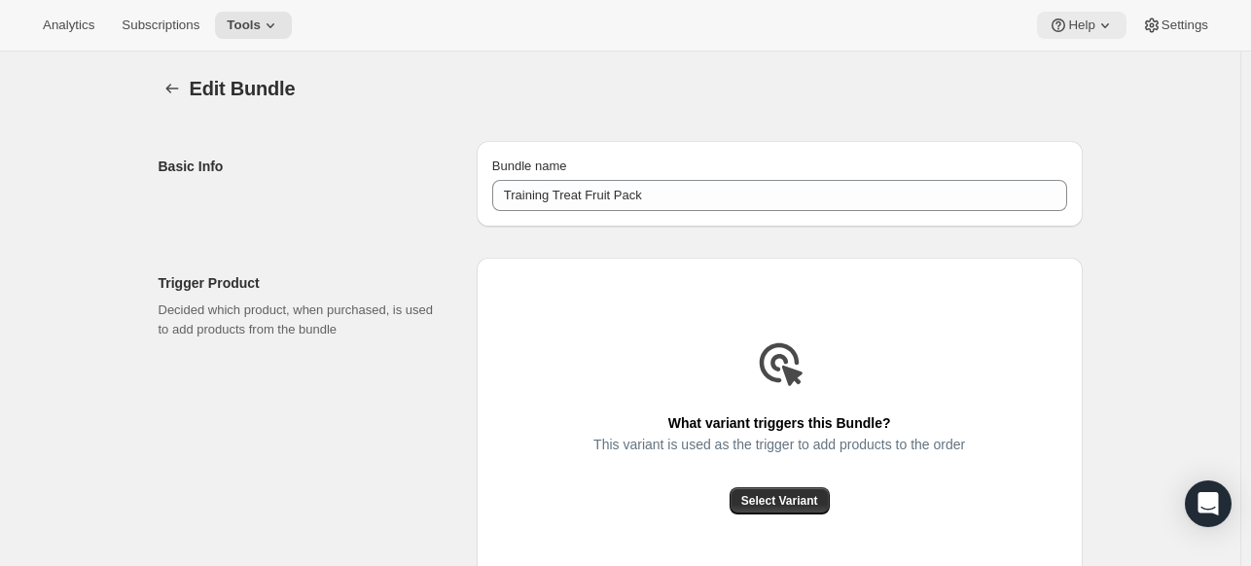
click at [1095, 26] on icon at bounding box center [1104, 25] width 19 height 19
click at [812, 139] on div "Basic Info Bundle name Training Treat Fruit Pack" at bounding box center [621, 175] width 924 height 101
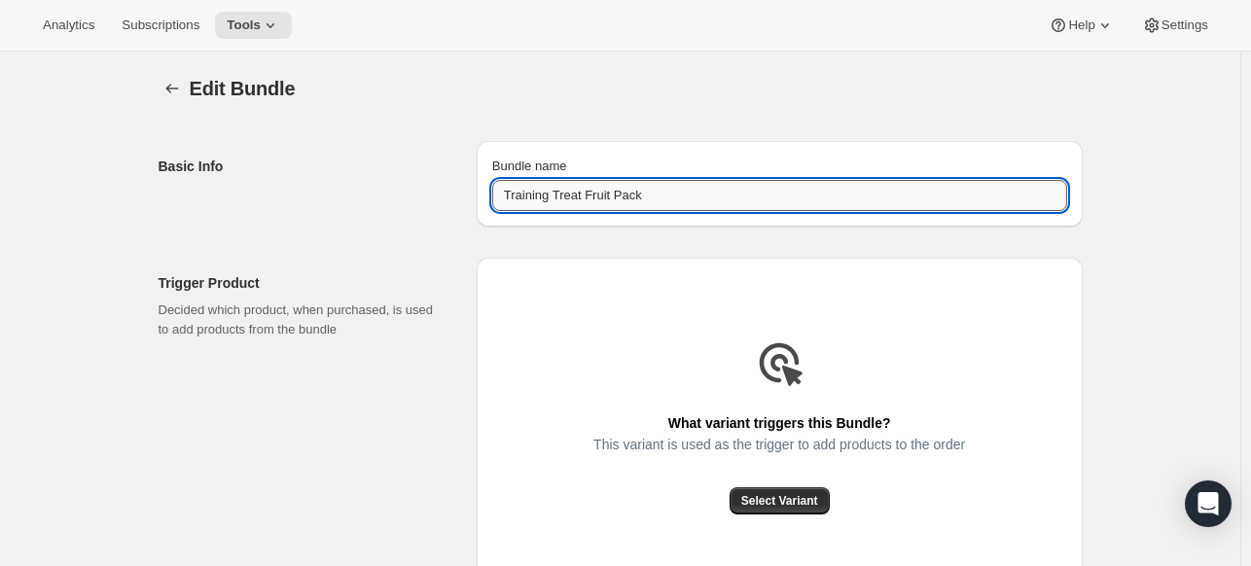
click at [701, 190] on input "Training Treat Fruit Pack" at bounding box center [779, 195] width 575 height 31
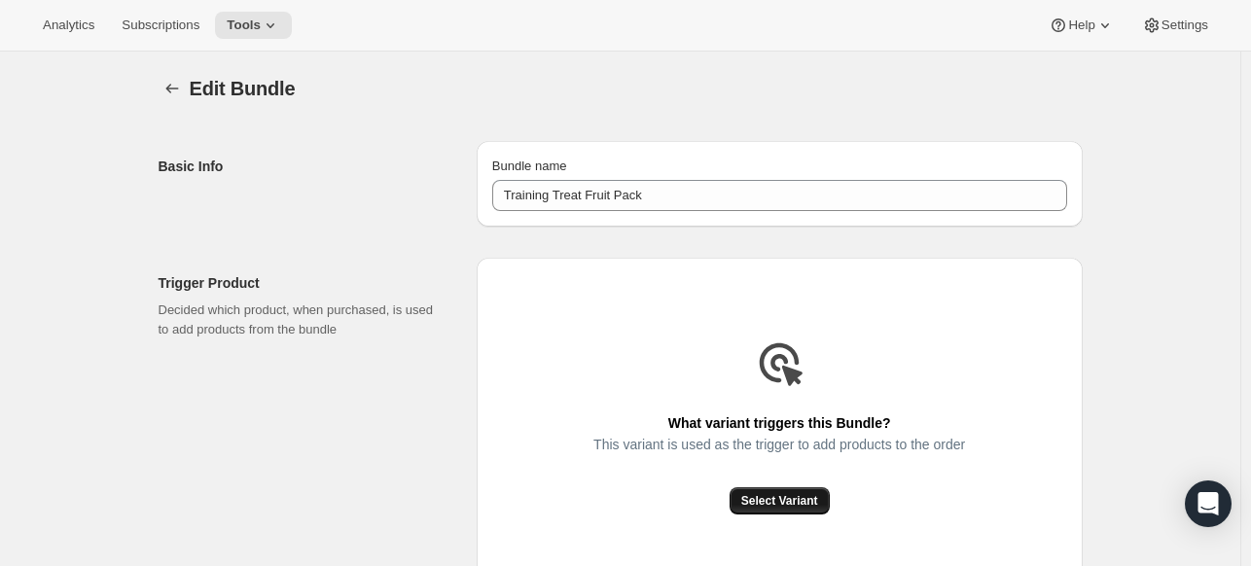
click at [766, 504] on span "Select Variant" at bounding box center [779, 501] width 77 height 16
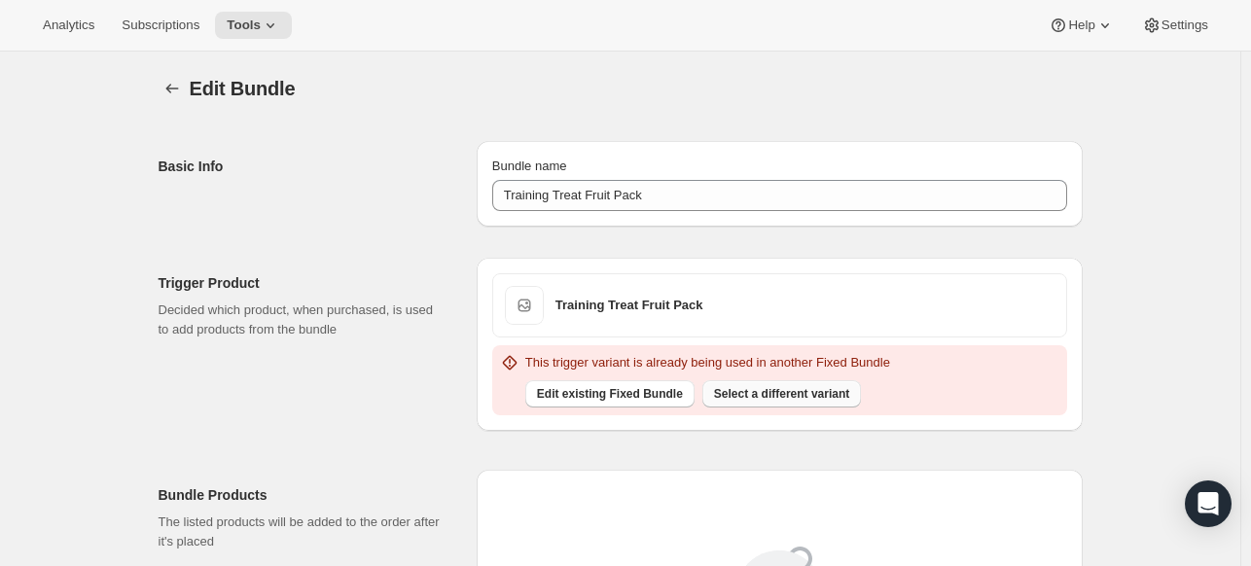
click at [723, 395] on span "Select a different variant" at bounding box center [781, 394] width 135 height 16
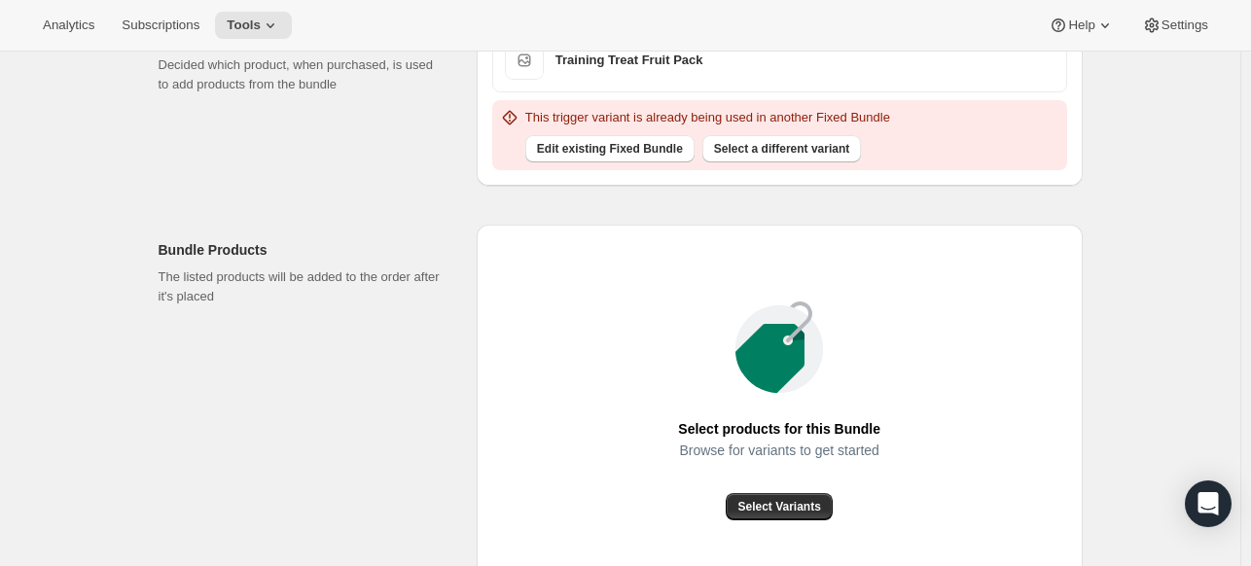
scroll to position [292, 0]
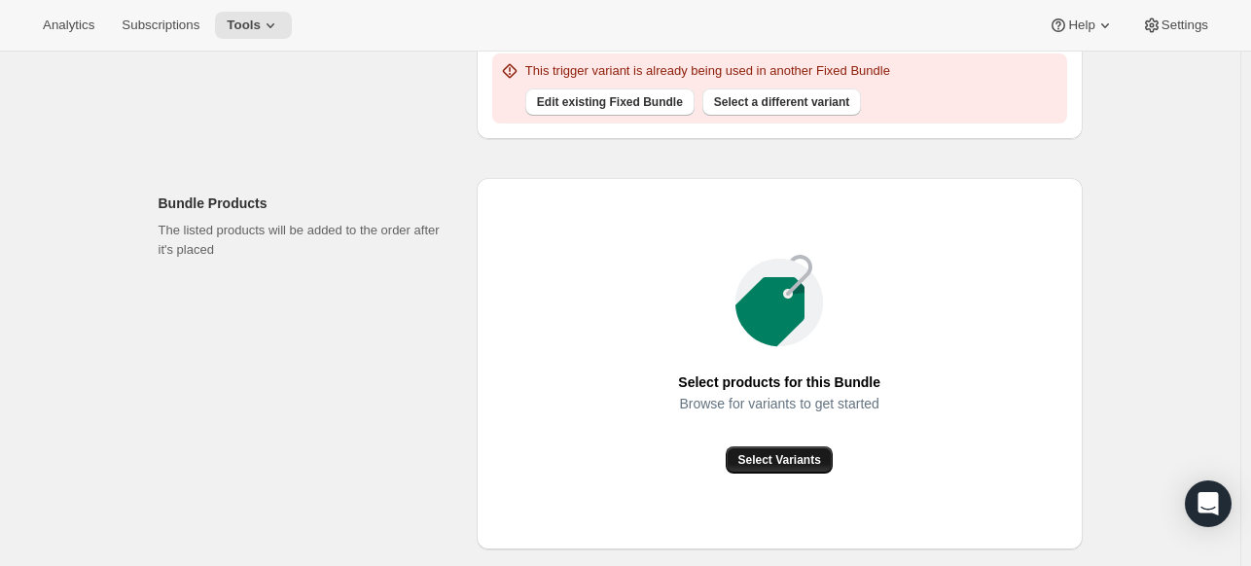
click at [795, 460] on span "Select Variants" at bounding box center [778, 460] width 83 height 16
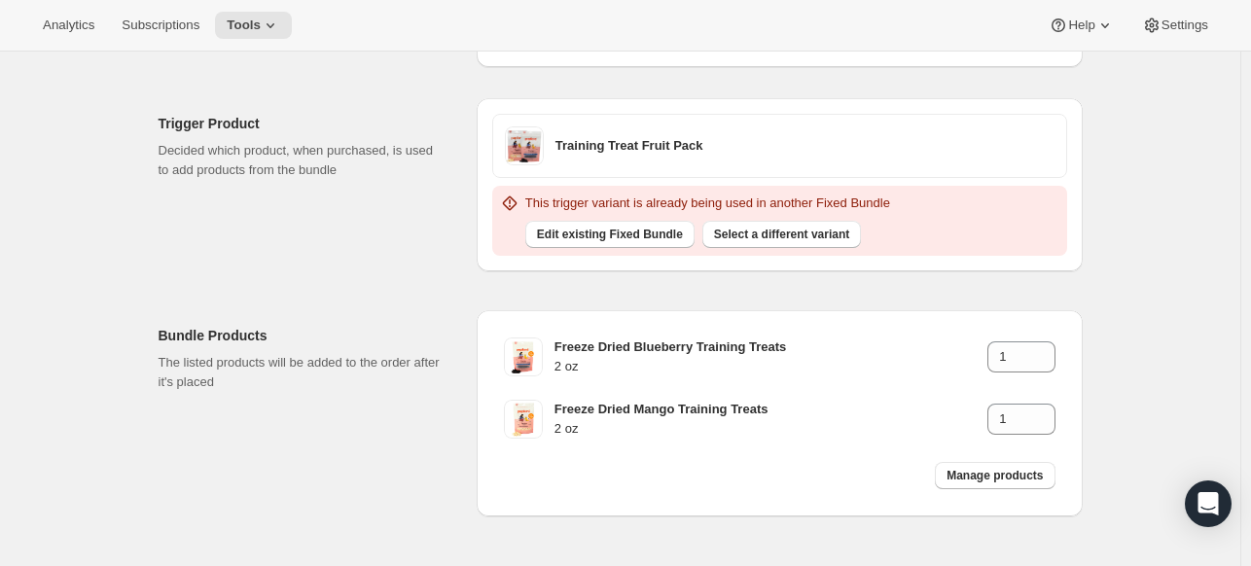
scroll to position [130, 0]
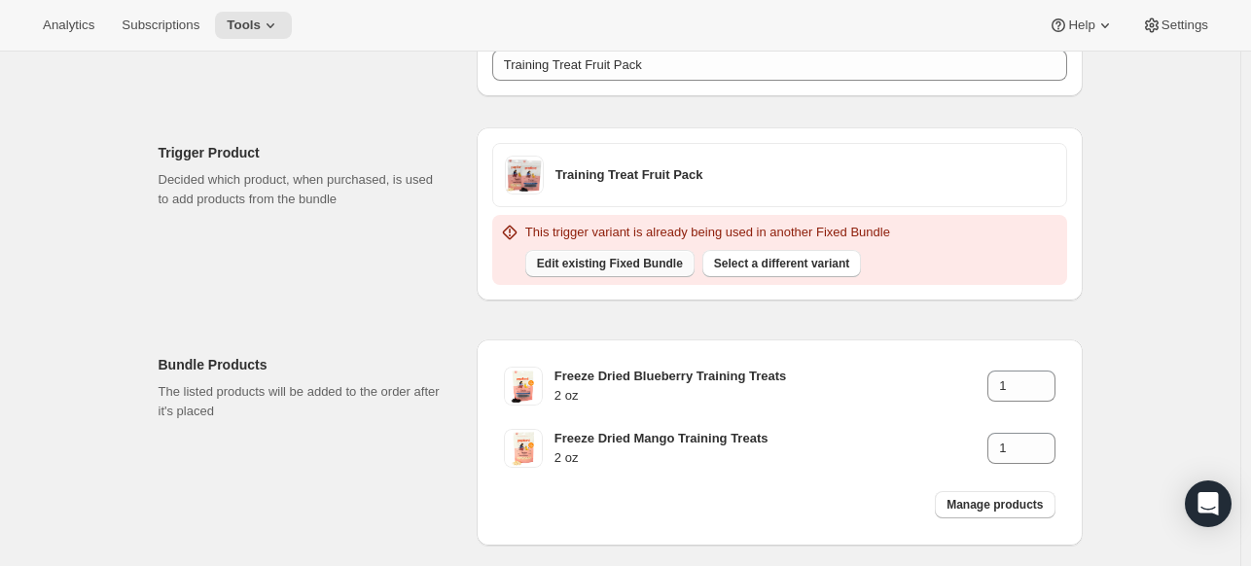
click at [611, 254] on button "Edit existing Fixed Bundle" at bounding box center [609, 263] width 169 height 27
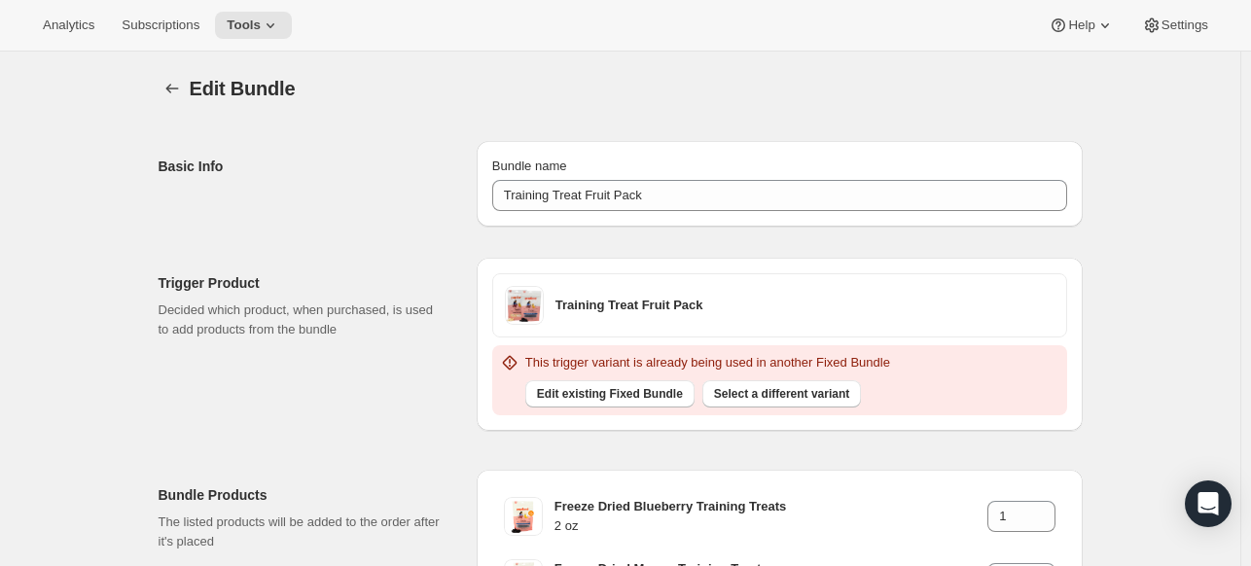
click at [617, 407] on div "This trigger variant is already being used in another Fixed Bundle Edit existin…" at bounding box center [779, 380] width 575 height 70
click at [603, 391] on span "Edit existing Fixed Bundle" at bounding box center [610, 394] width 146 height 16
click at [603, 390] on span "Edit existing Fixed Bundle" at bounding box center [610, 394] width 146 height 16
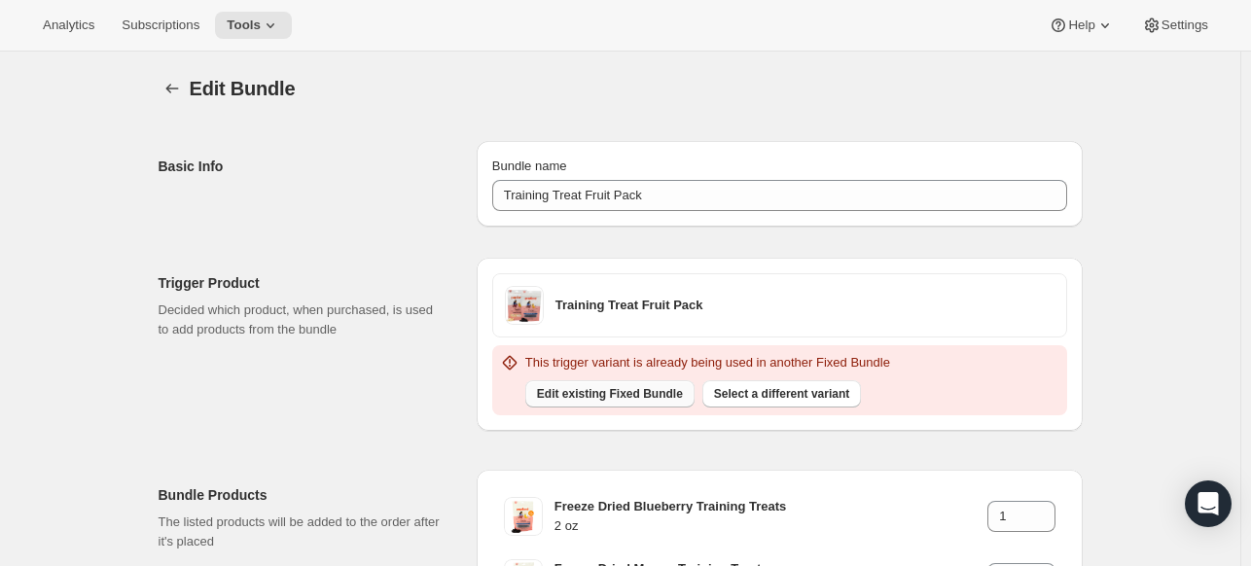
click at [603, 390] on span "Edit existing Fixed Bundle" at bounding box center [610, 394] width 146 height 16
click at [603, 389] on span "Edit existing Fixed Bundle" at bounding box center [610, 394] width 146 height 16
click at [603, 388] on span "Edit existing Fixed Bundle" at bounding box center [610, 394] width 146 height 16
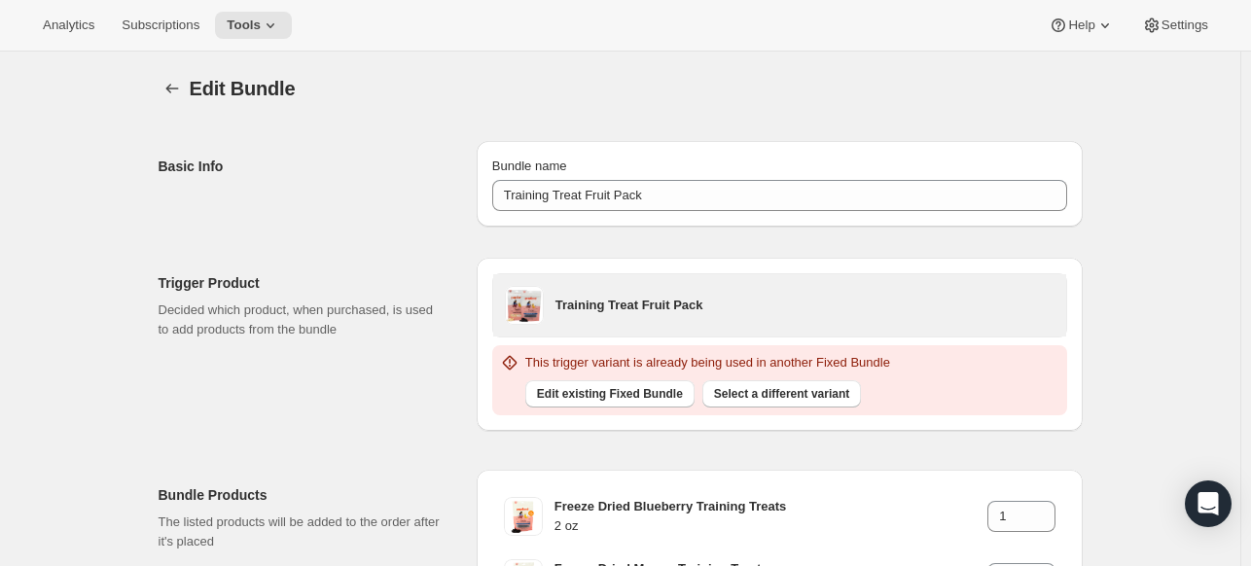
click at [717, 299] on h3 "Training Treat Fruit Pack" at bounding box center [804, 305] width 499 height 19
click at [653, 321] on div "Training Treat Fruit Pack" at bounding box center [804, 305] width 499 height 39
click at [587, 322] on div "Training Treat Fruit Pack" at bounding box center [804, 305] width 499 height 39
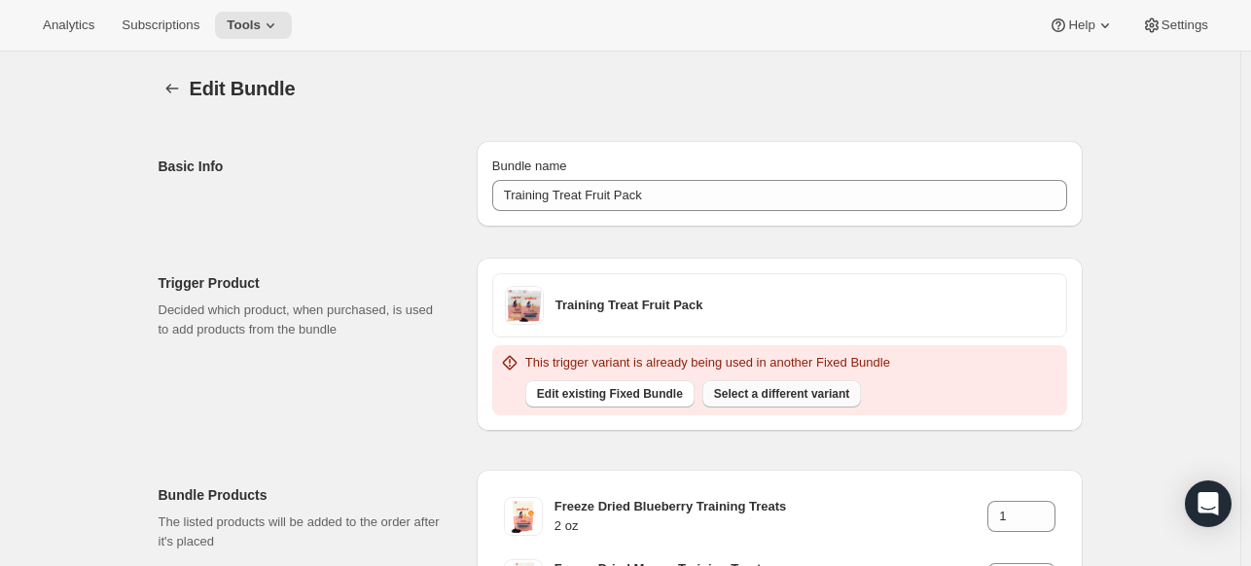
click at [745, 394] on span "Select a different variant" at bounding box center [781, 394] width 135 height 16
click at [167, 104] on div "Edit Bundle. This page is ready Edit Bundle" at bounding box center [621, 89] width 924 height 74
click at [179, 92] on icon "Bundles" at bounding box center [171, 88] width 19 height 19
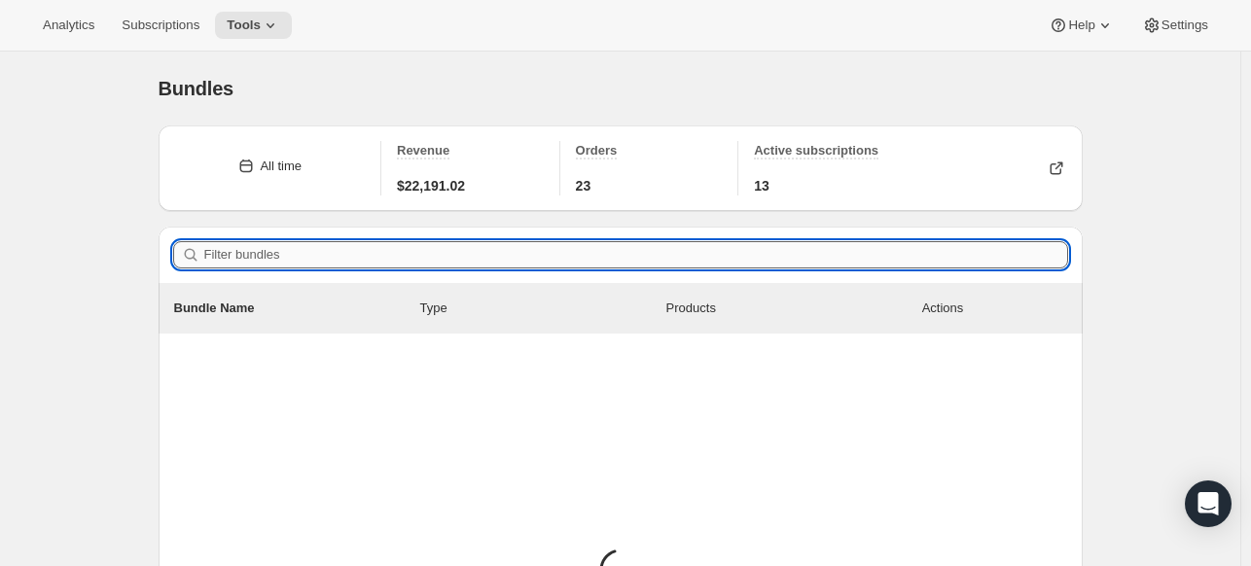
click at [338, 256] on input "Filter bundles" at bounding box center [636, 254] width 864 height 27
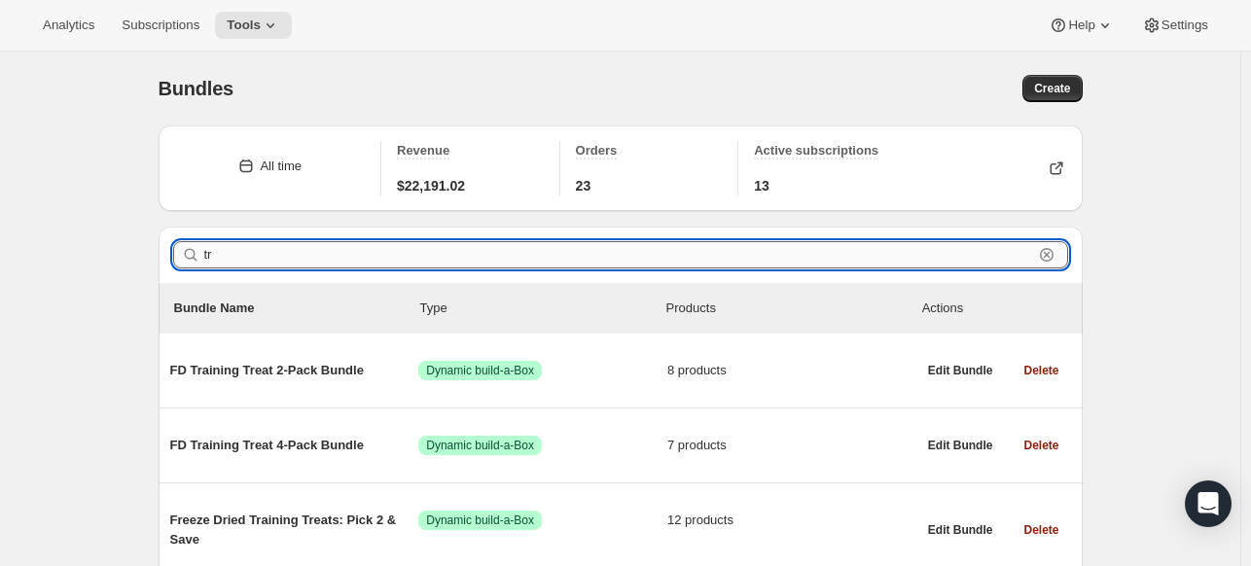
type input "t"
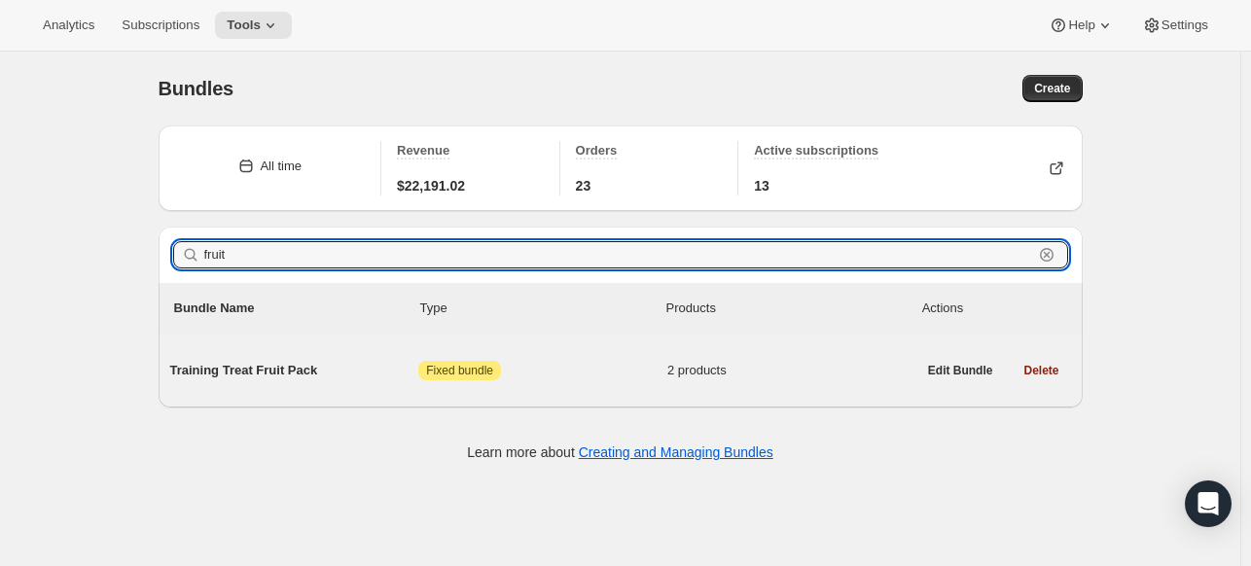
type input "fruit"
click at [658, 370] on span "Attention Fixed bundle" at bounding box center [542, 370] width 249 height 19
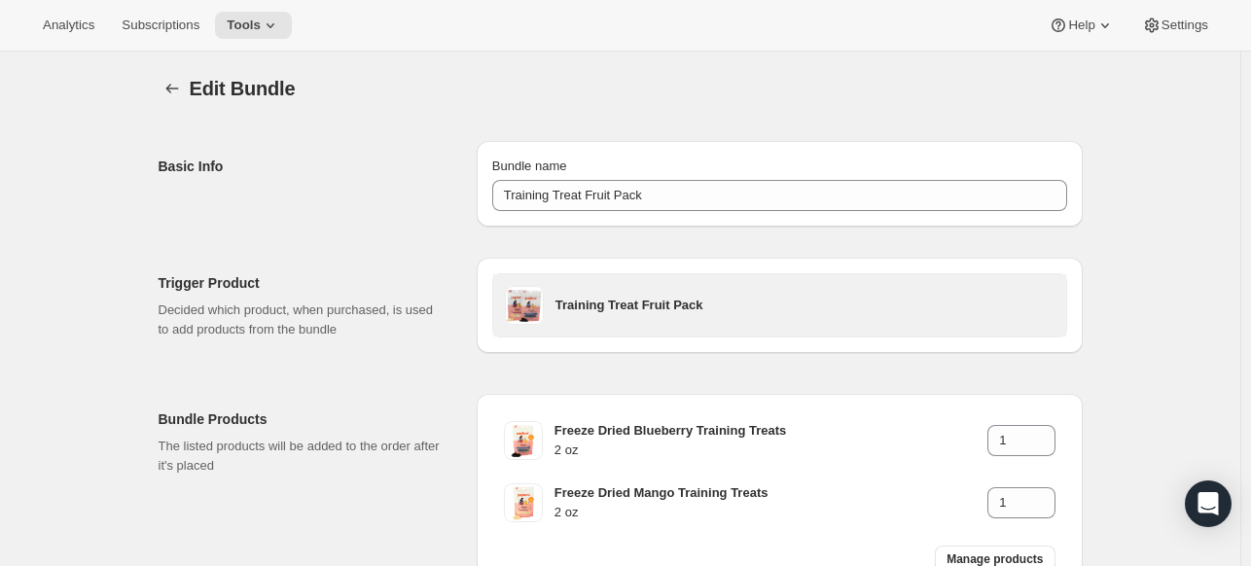
click at [541, 300] on span at bounding box center [524, 305] width 39 height 39
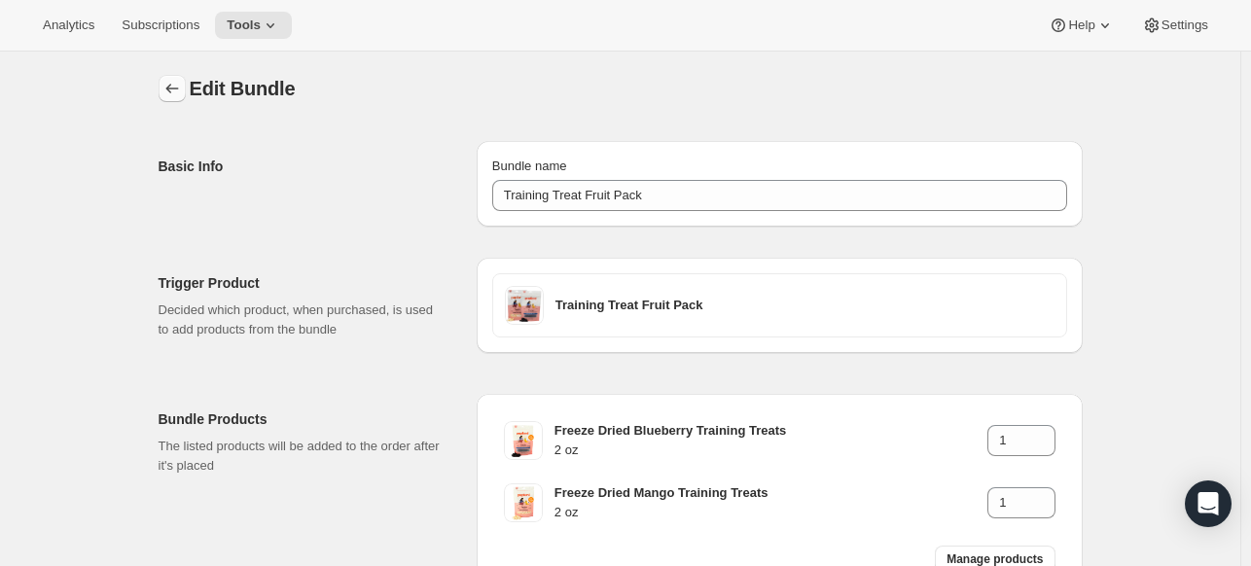
click at [166, 80] on icon "Bundles" at bounding box center [171, 88] width 19 height 19
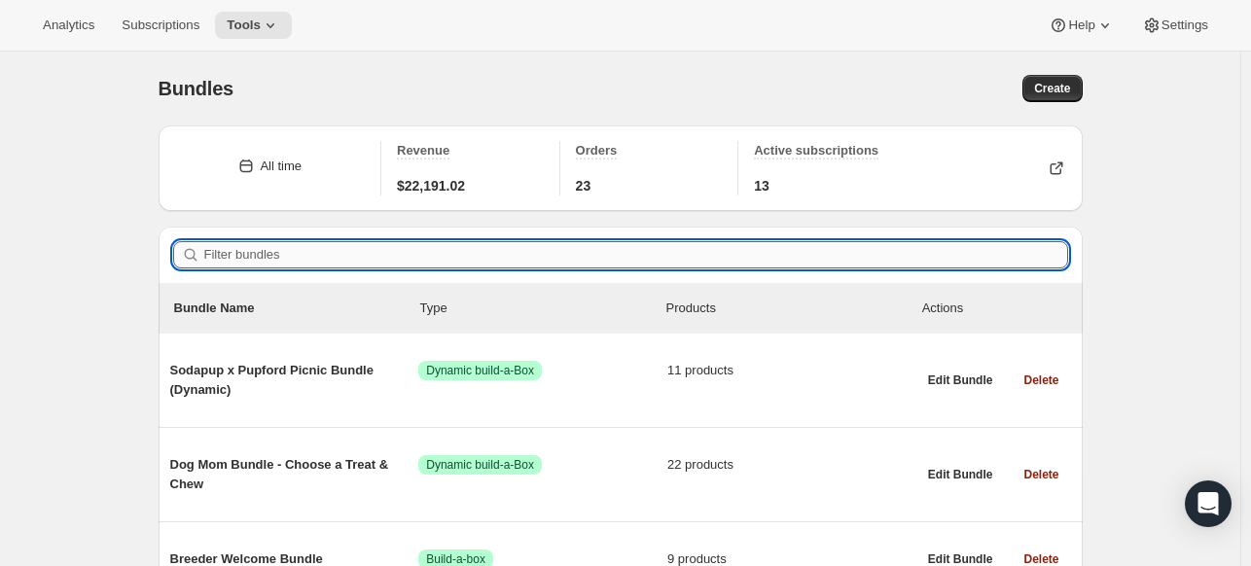
click at [403, 251] on input "Filter bundles" at bounding box center [636, 254] width 864 height 27
paste input "Training Treat Fruit Pack"
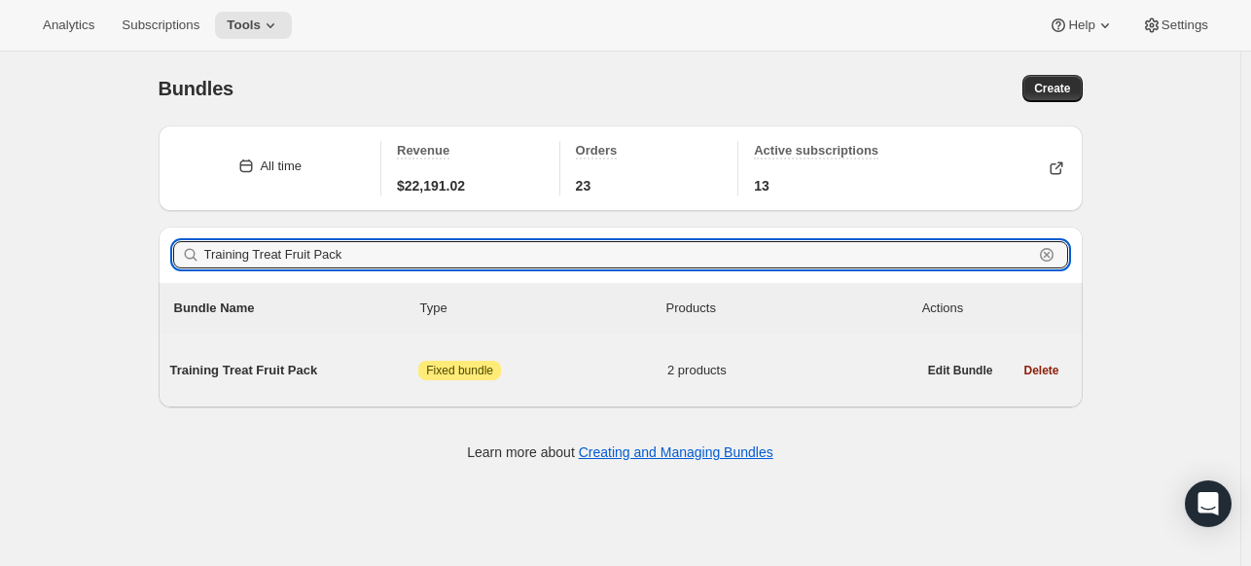
type input "Training Treat Fruit Pack"
click at [544, 366] on span "Attention Fixed bundle" at bounding box center [542, 370] width 249 height 19
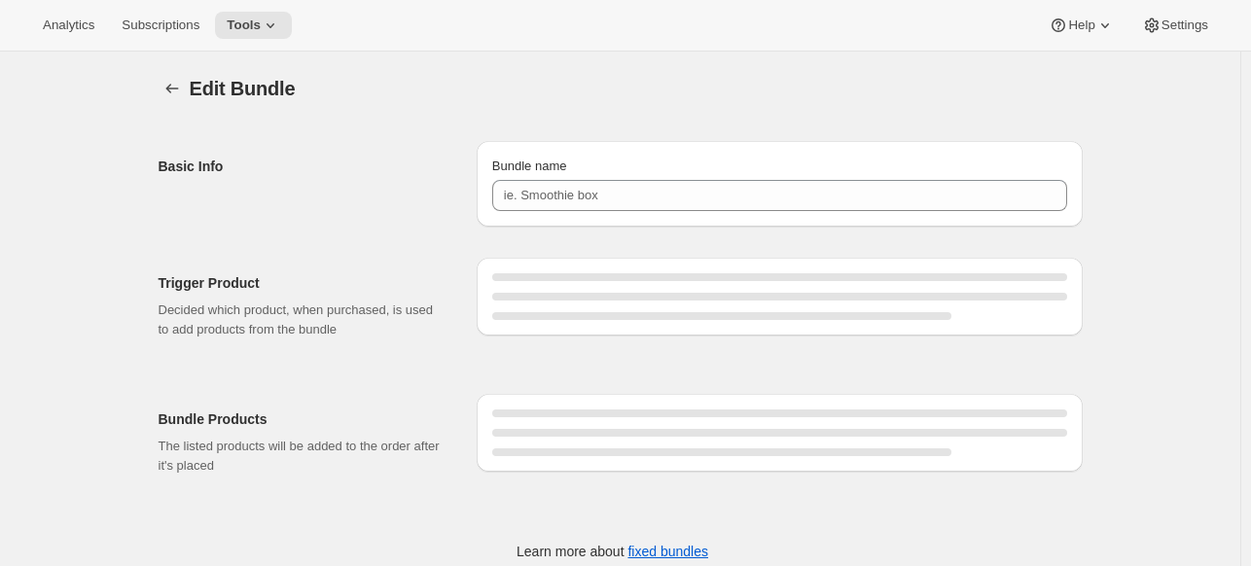
type input "Training Treat Fruit Pack"
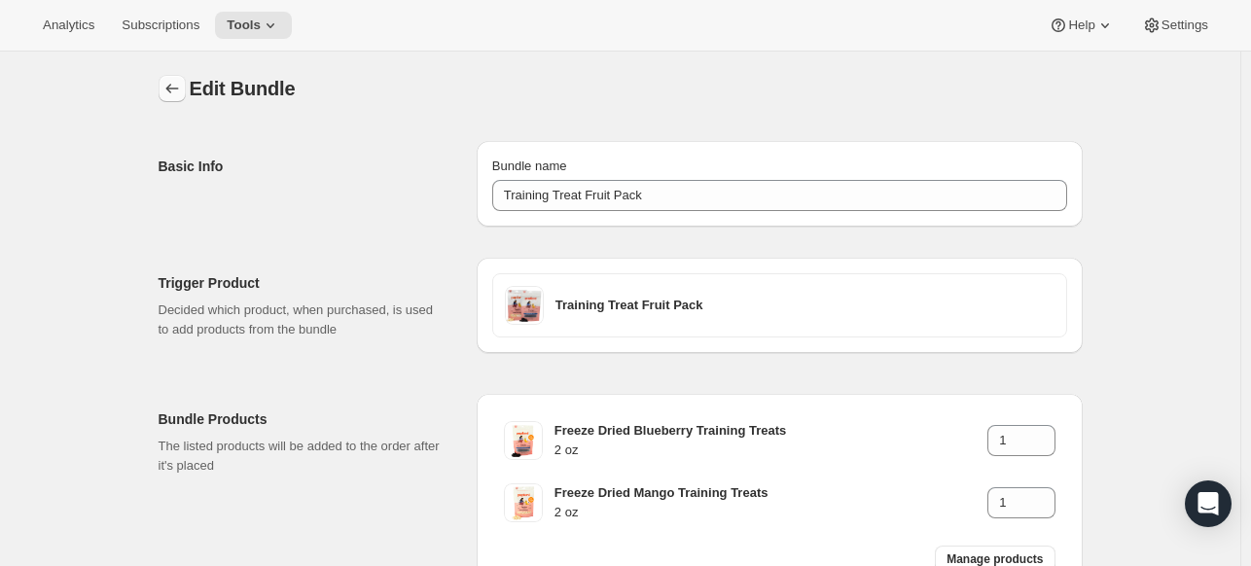
click at [179, 88] on icon "Bundles" at bounding box center [171, 88] width 19 height 19
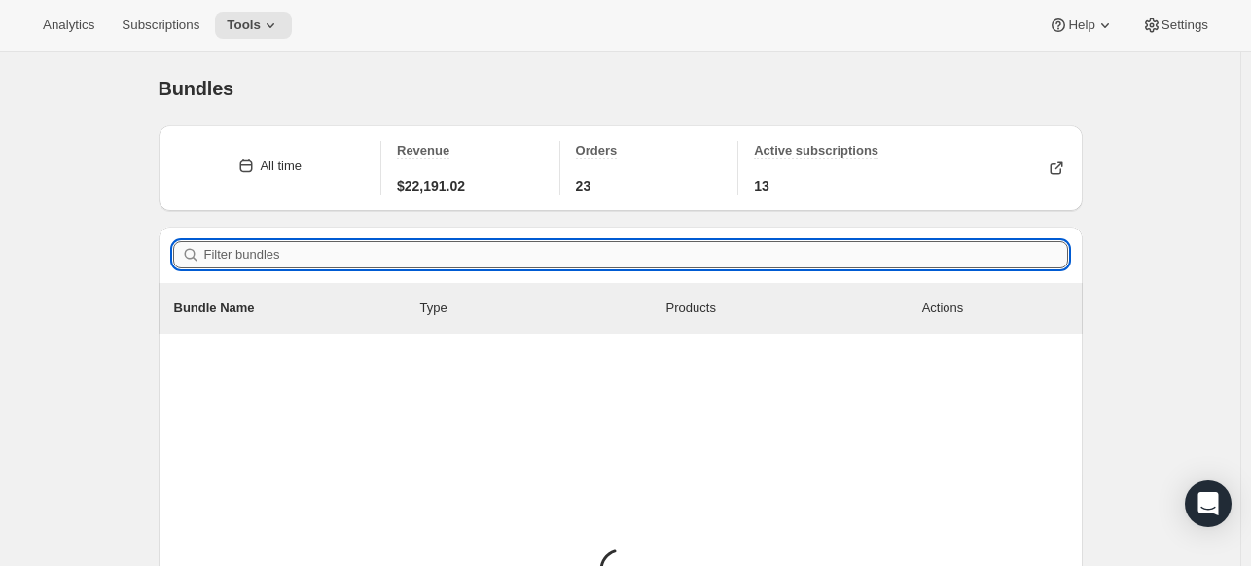
click at [397, 248] on input "Filter bundles" at bounding box center [636, 254] width 864 height 27
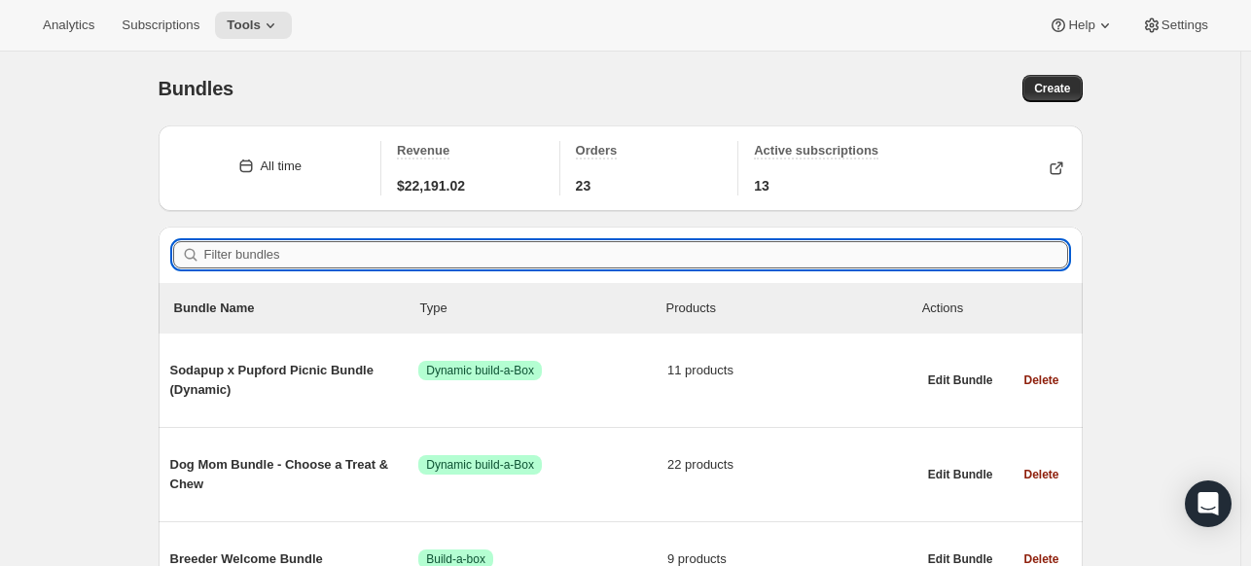
paste input "Training Treat Fruit Pack"
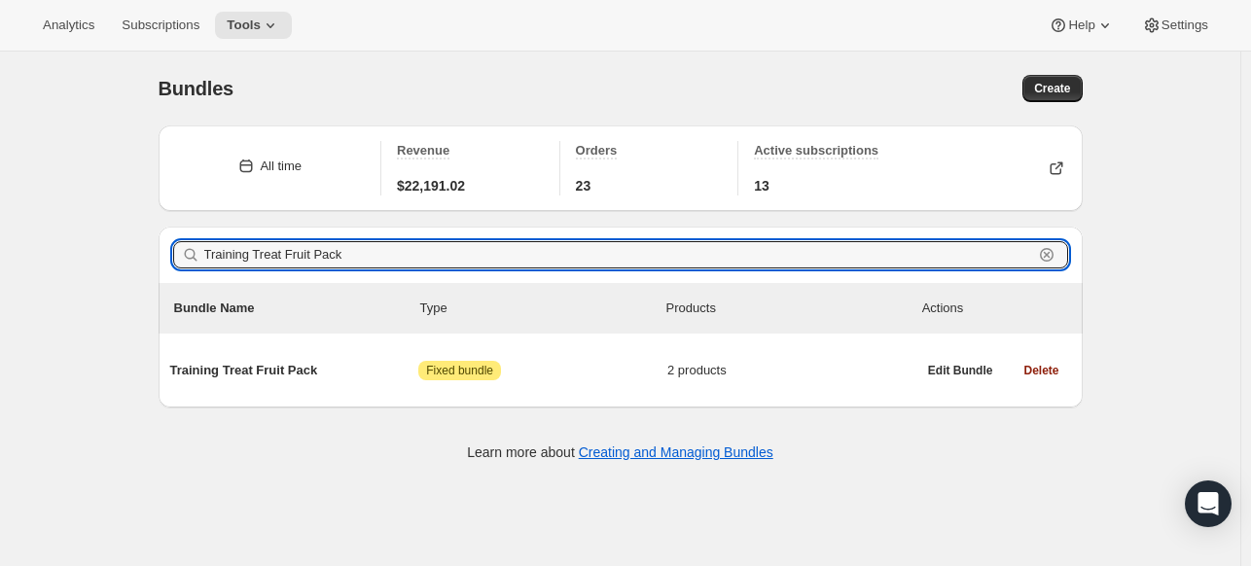
type input "Training Treat Fruit Pack"
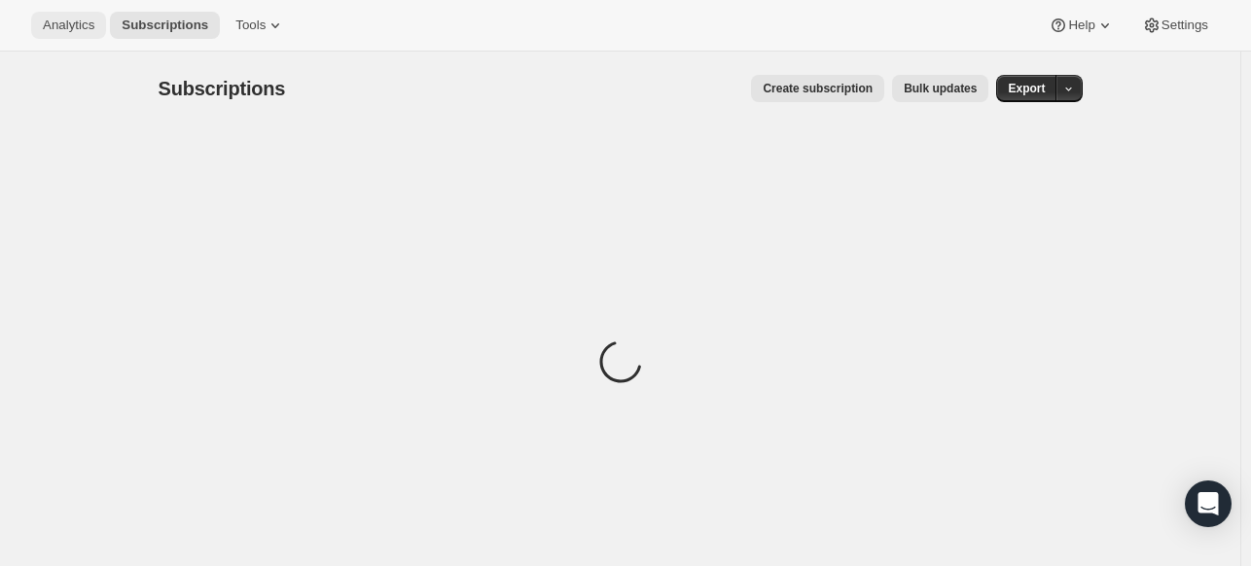
click at [67, 27] on span "Analytics" at bounding box center [69, 26] width 52 height 16
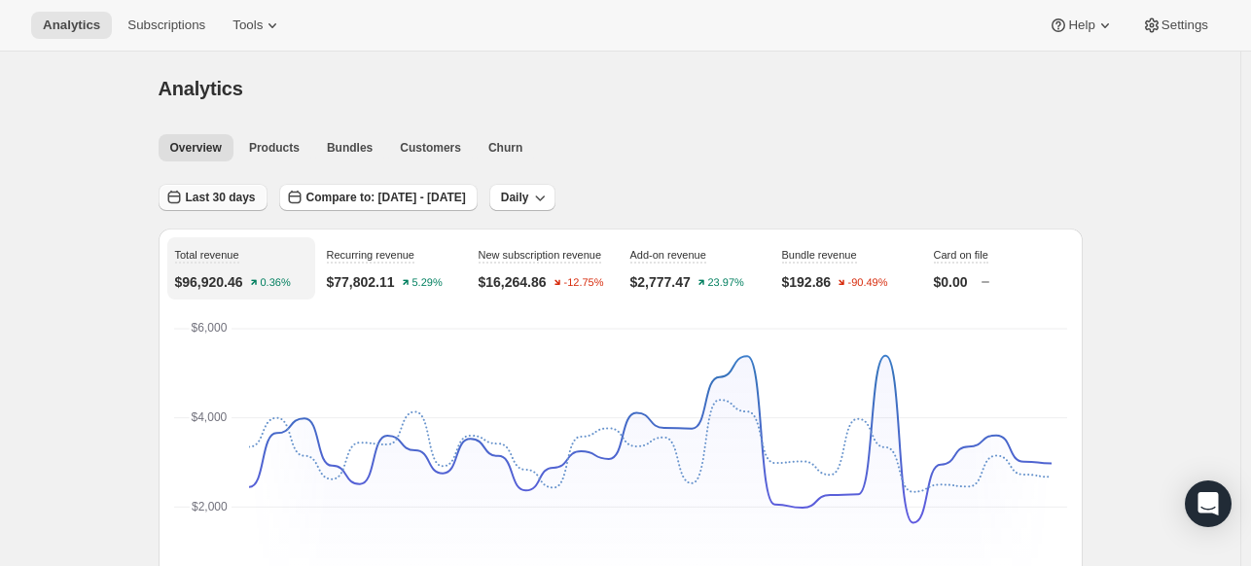
click at [237, 186] on button "Last 30 days" at bounding box center [213, 197] width 109 height 27
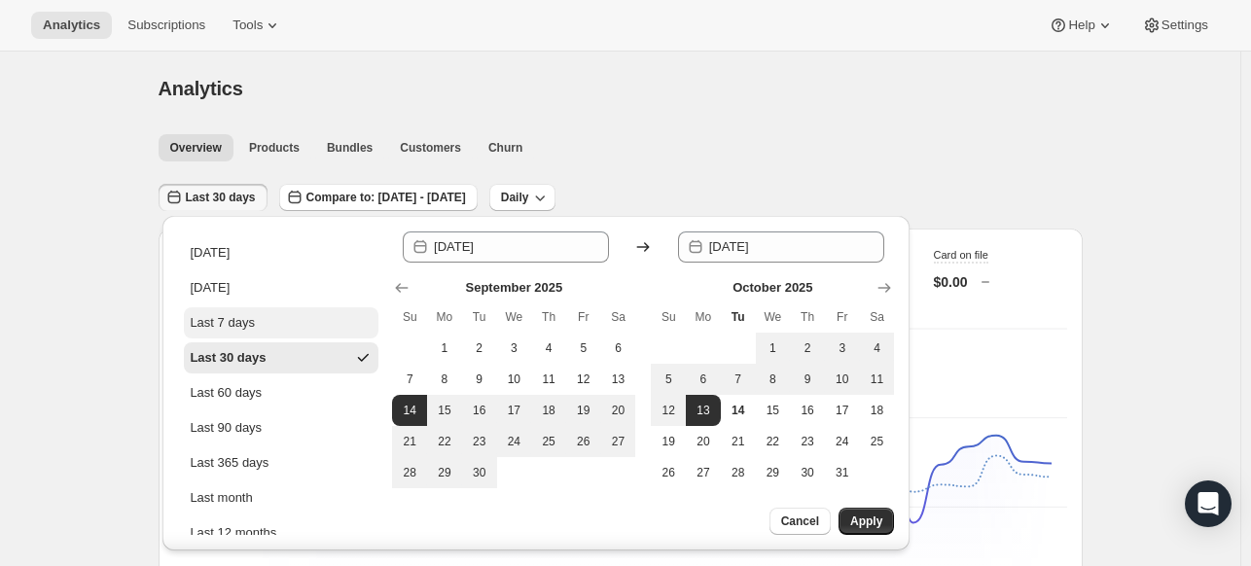
click at [254, 322] on button "Last 7 days" at bounding box center [281, 322] width 194 height 31
type input "[DATE]"
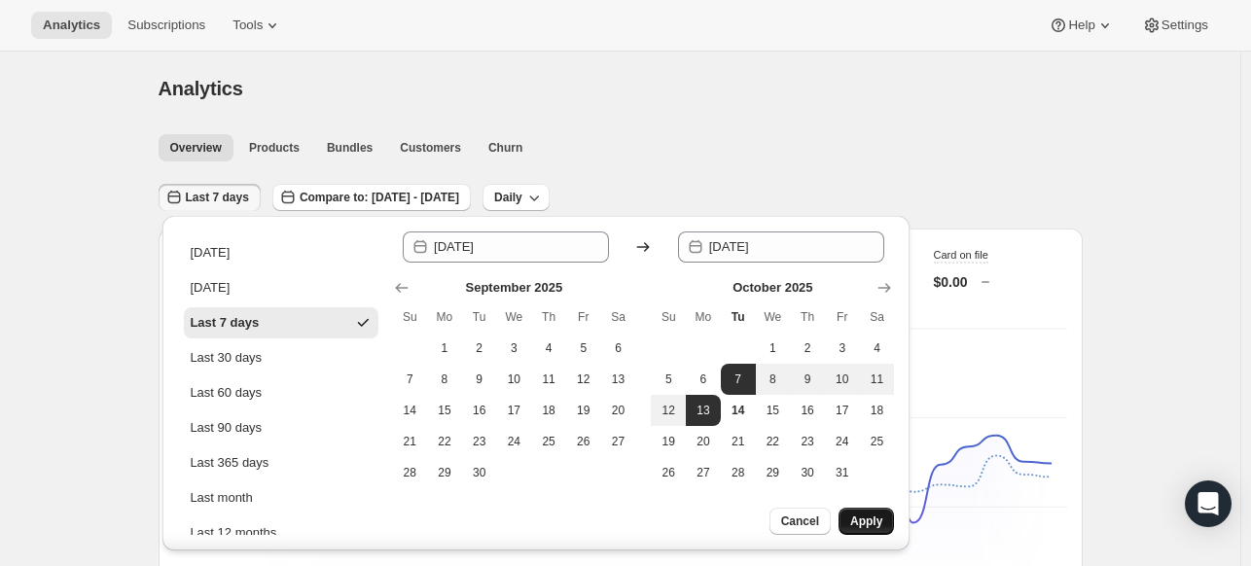
click at [865, 515] on span "Apply" at bounding box center [866, 521] width 32 height 16
